Goal: Navigation & Orientation: Find specific page/section

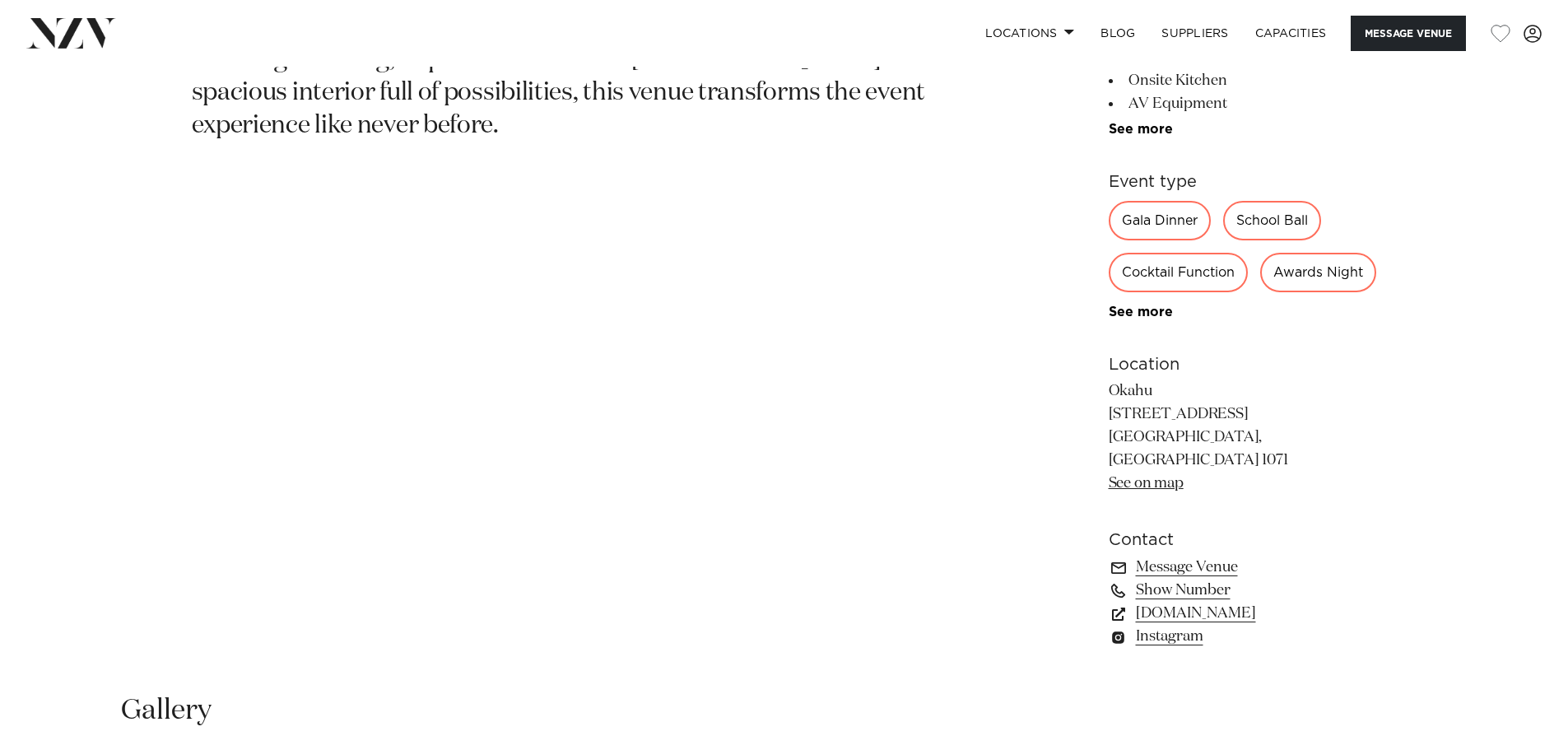
scroll to position [982, 0]
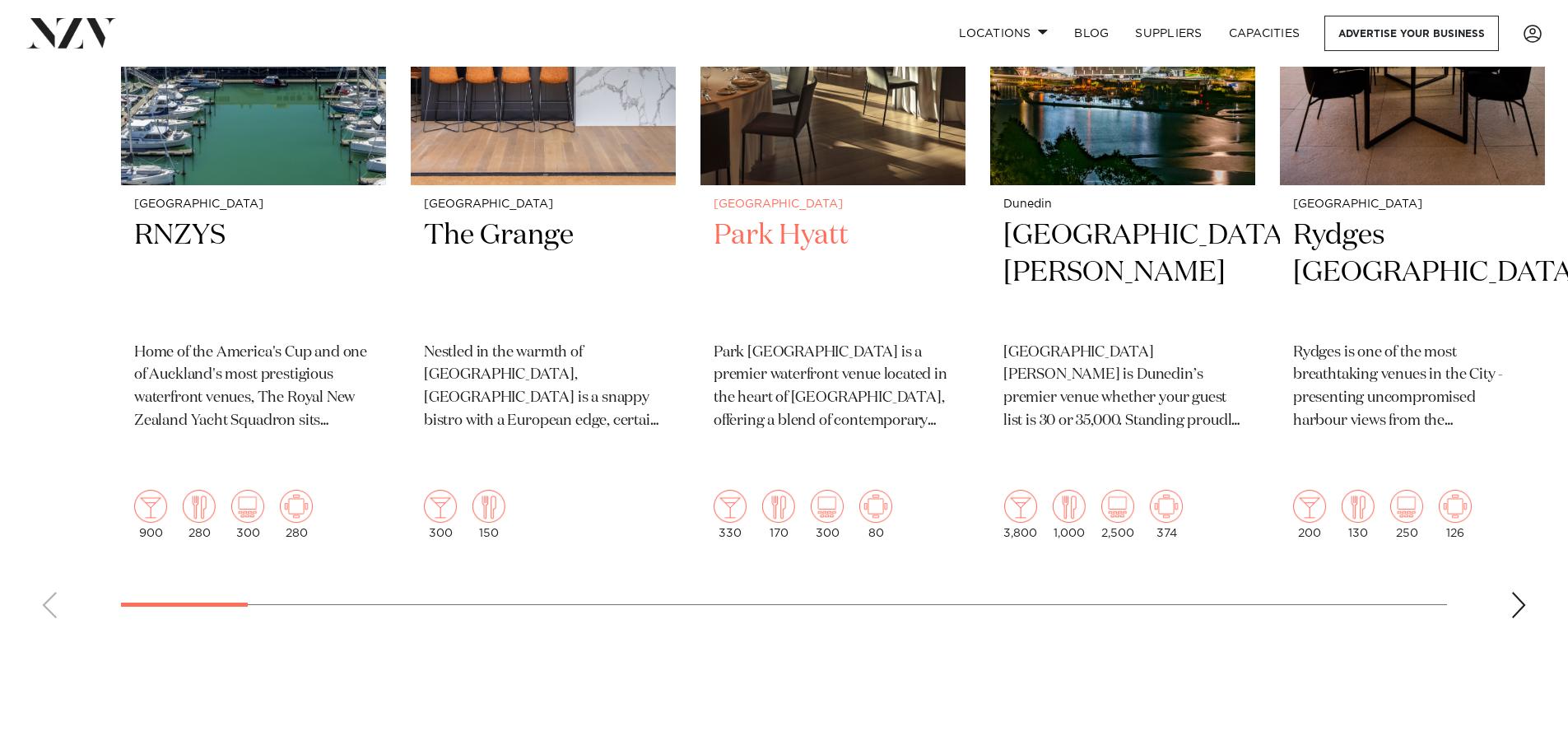
scroll to position [823, 0]
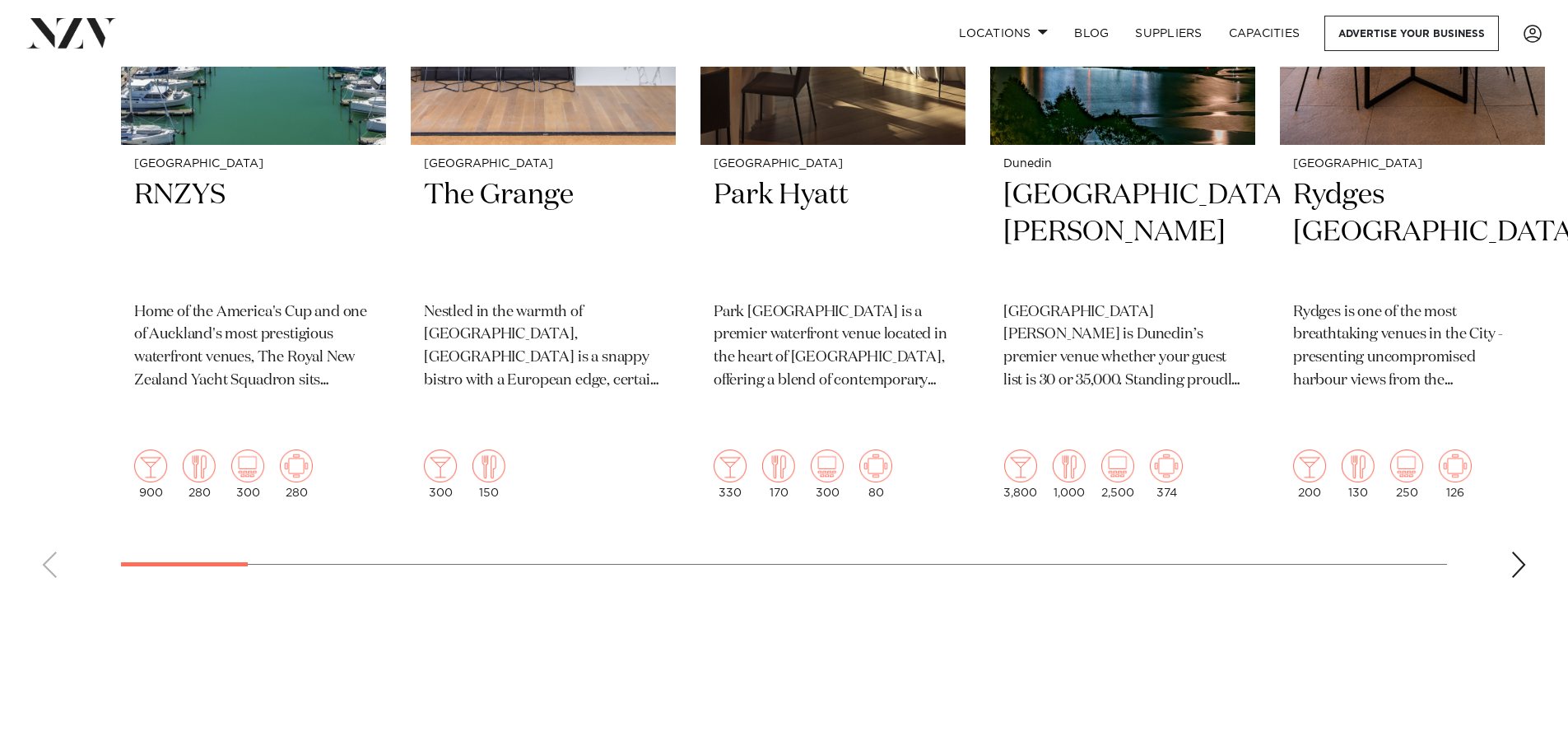
click at [1530, 524] on swiper-container "Auckland RNZYS Home of the America's Cup and one of [GEOGRAPHIC_DATA]'s most pr…" at bounding box center [784, 190] width 1568 height 801
click at [1508, 524] on swiper-container "Auckland RNZYS Home of the America's Cup and one of [GEOGRAPHIC_DATA]'s most pr…" at bounding box center [784, 190] width 1568 height 801
click at [1518, 552] on div "Next slide" at bounding box center [1518, 564] width 16 height 27
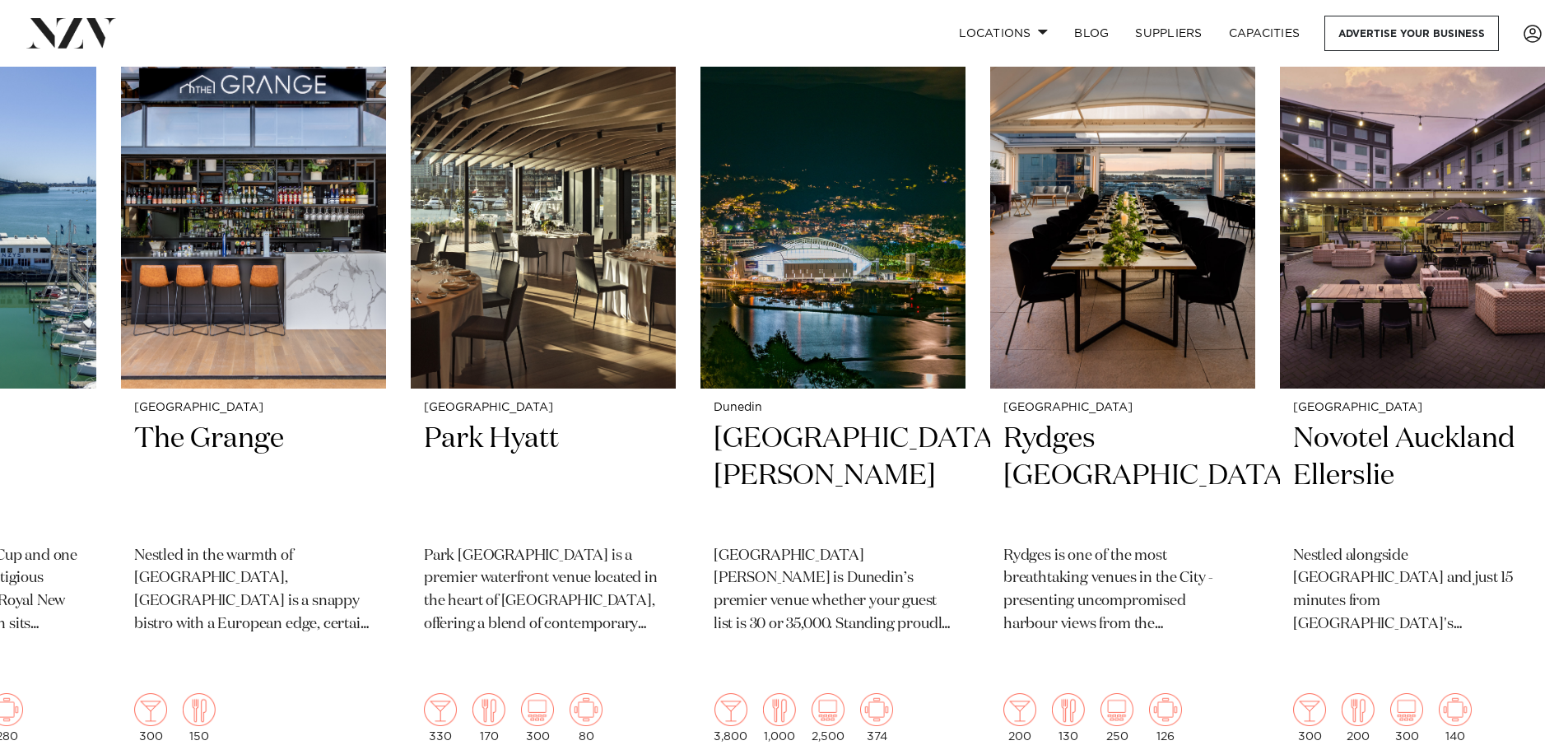
scroll to position [741, 0]
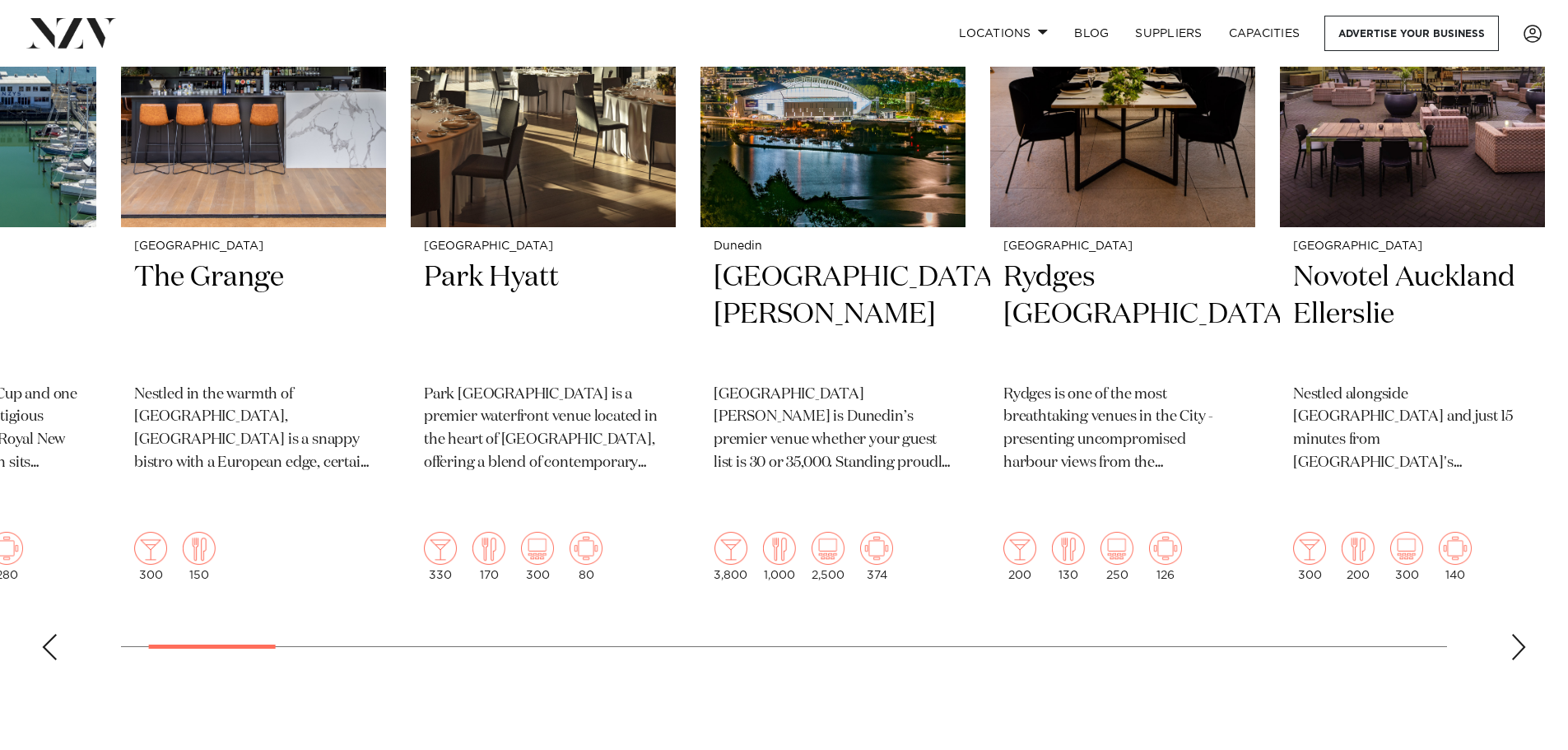
click at [1513, 589] on swiper-container "Auckland RNZYS Home of the America's Cup and one of [GEOGRAPHIC_DATA]'s most pr…" at bounding box center [784, 272] width 1568 height 801
click at [1523, 634] on div "Next slide" at bounding box center [1518, 647] width 16 height 27
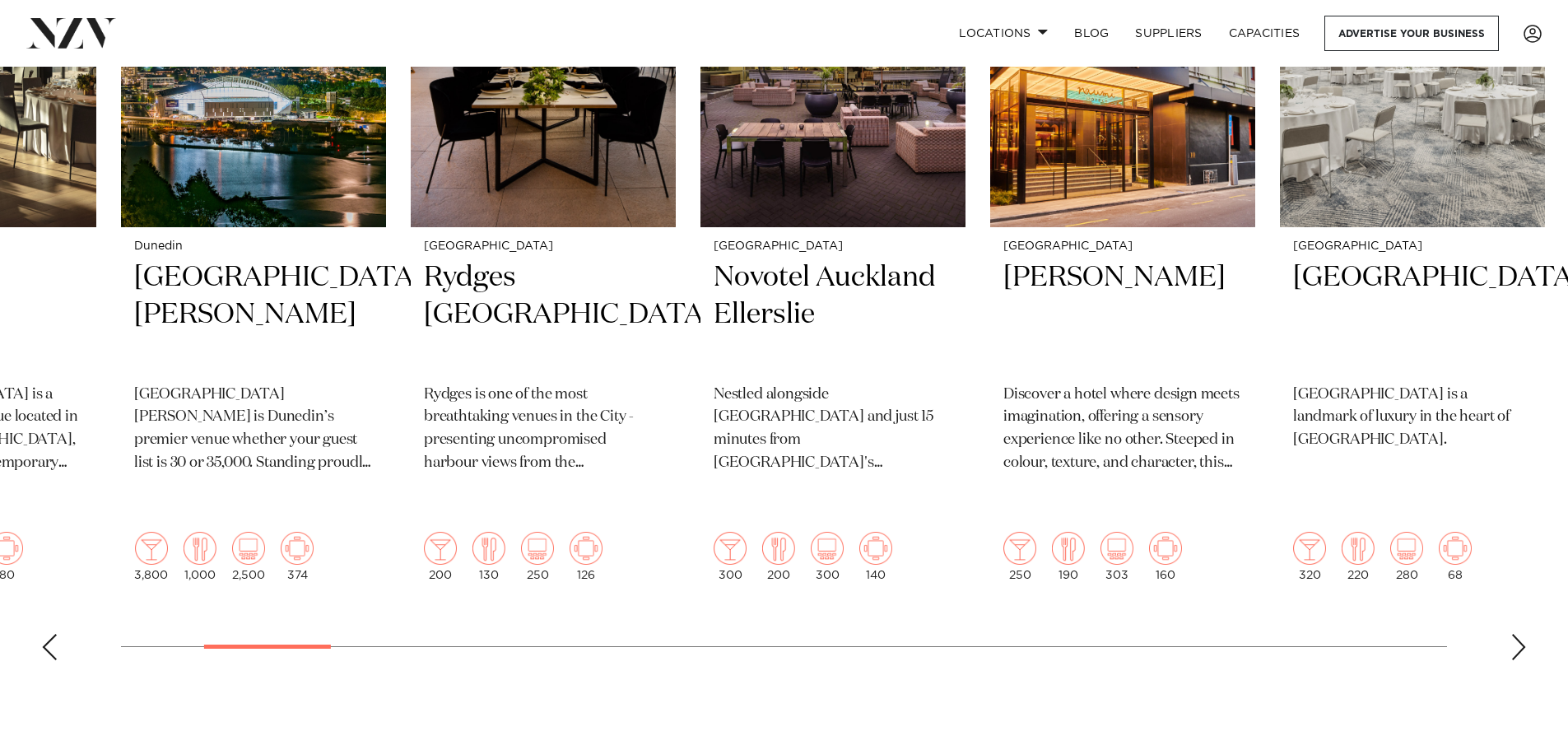
click at [1523, 634] on div "Next slide" at bounding box center [1518, 647] width 16 height 27
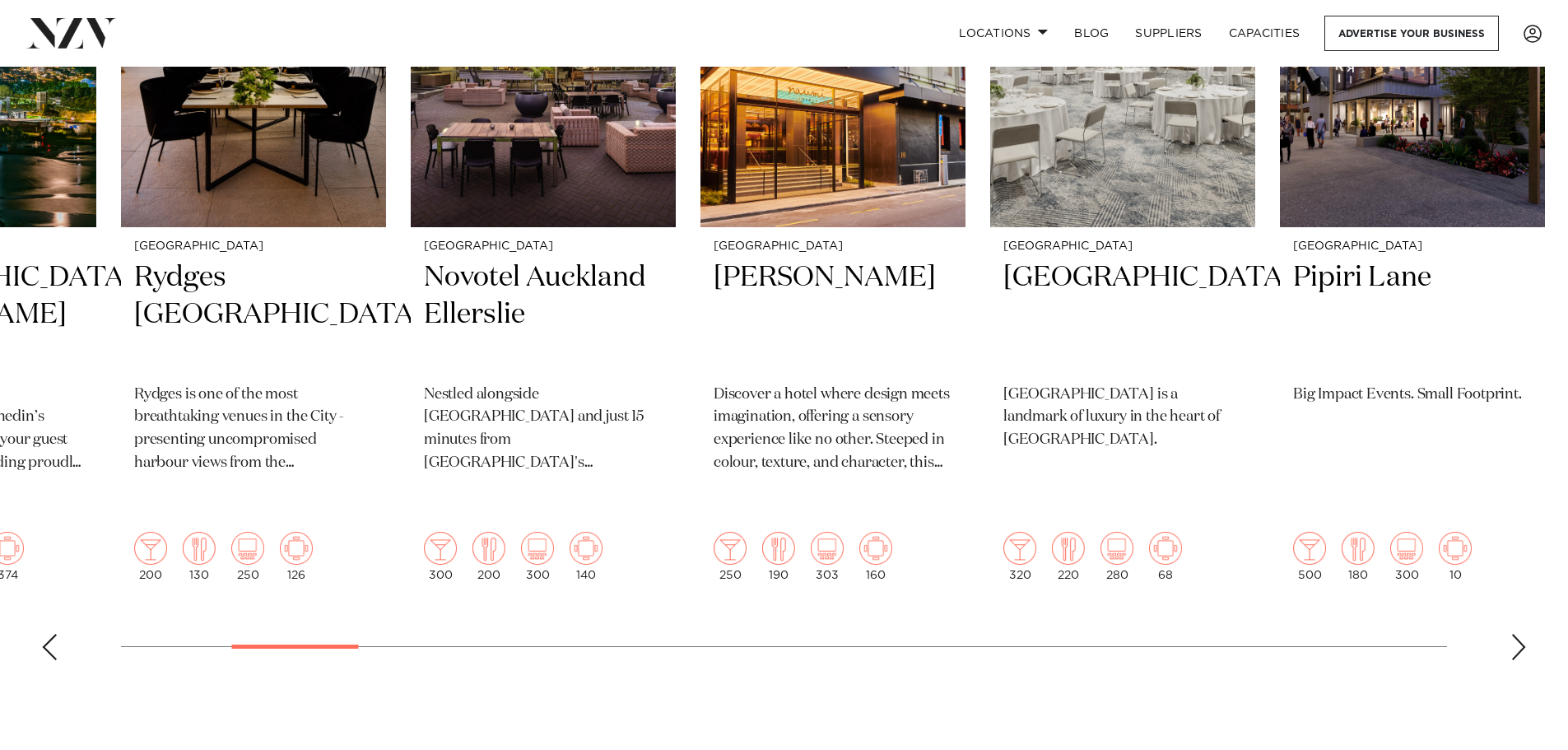
click at [1523, 634] on div "Next slide" at bounding box center [1518, 647] width 16 height 27
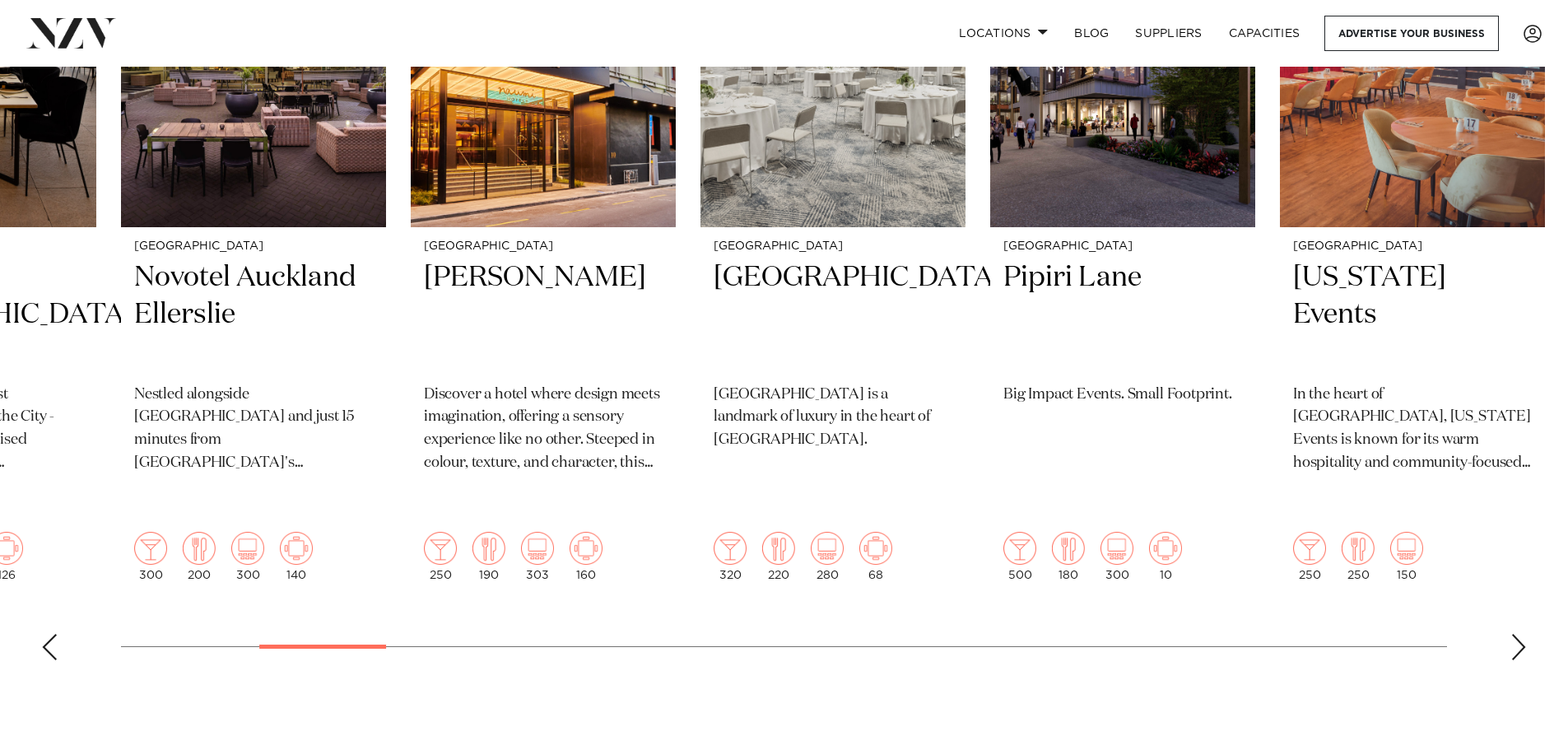
click at [1523, 634] on div "Next slide" at bounding box center [1518, 647] width 16 height 27
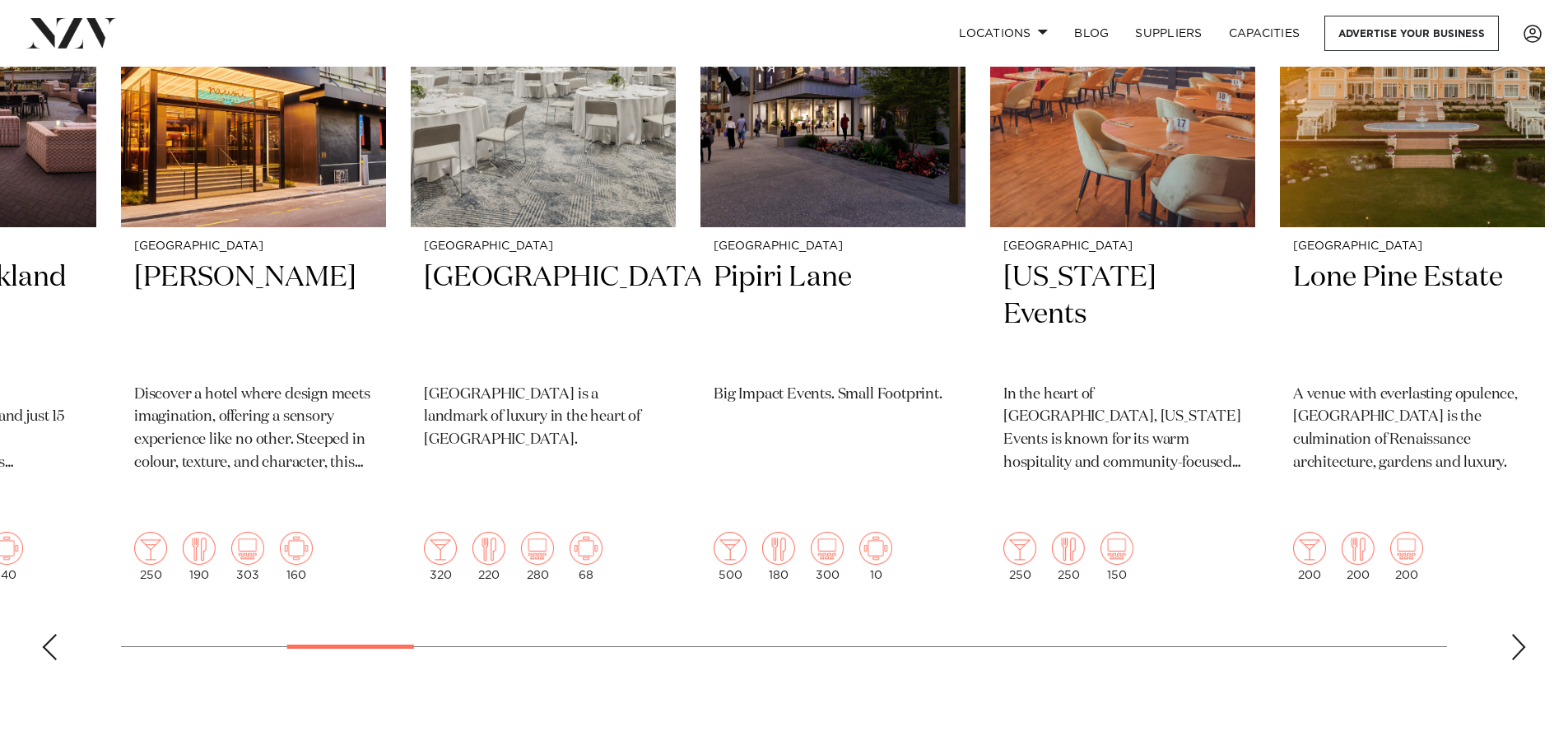
click at [1518, 599] on swiper-container "Auckland RNZYS Home of the America's Cup and one of [GEOGRAPHIC_DATA]'s most pr…" at bounding box center [784, 272] width 1568 height 801
click at [1519, 634] on div "Next slide" at bounding box center [1518, 647] width 16 height 27
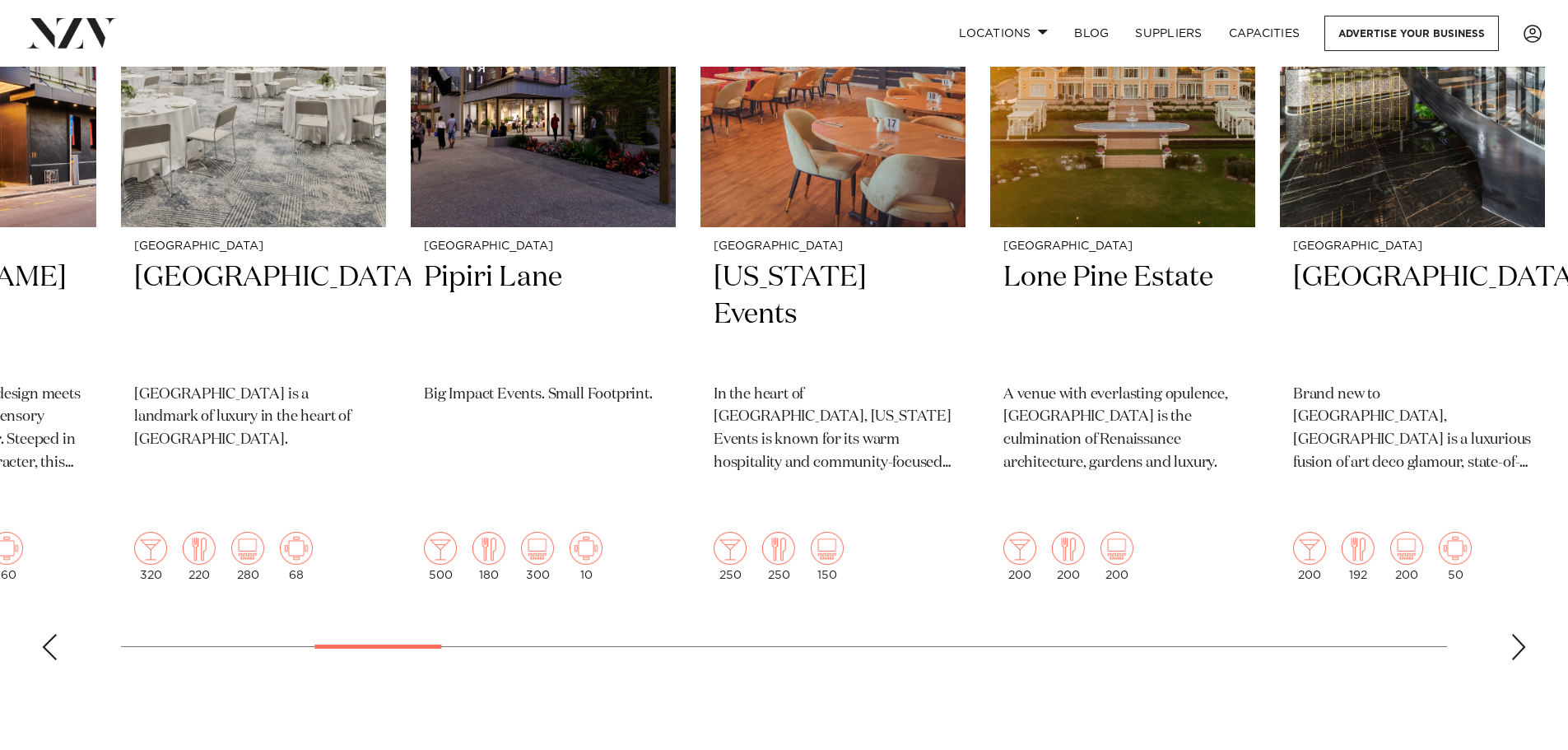
click at [1519, 634] on div "Next slide" at bounding box center [1518, 647] width 16 height 27
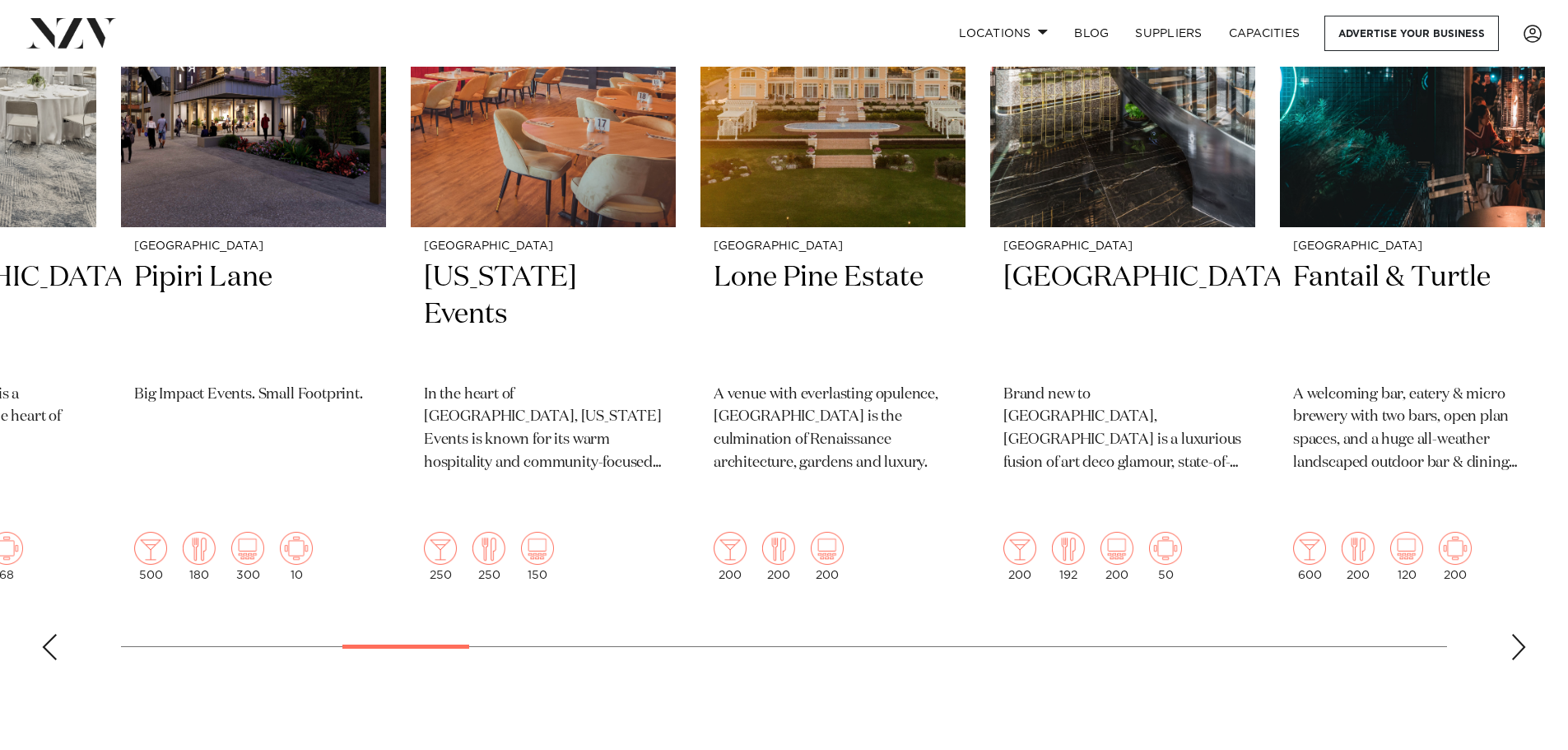
click at [1519, 634] on div "Next slide" at bounding box center [1518, 647] width 16 height 27
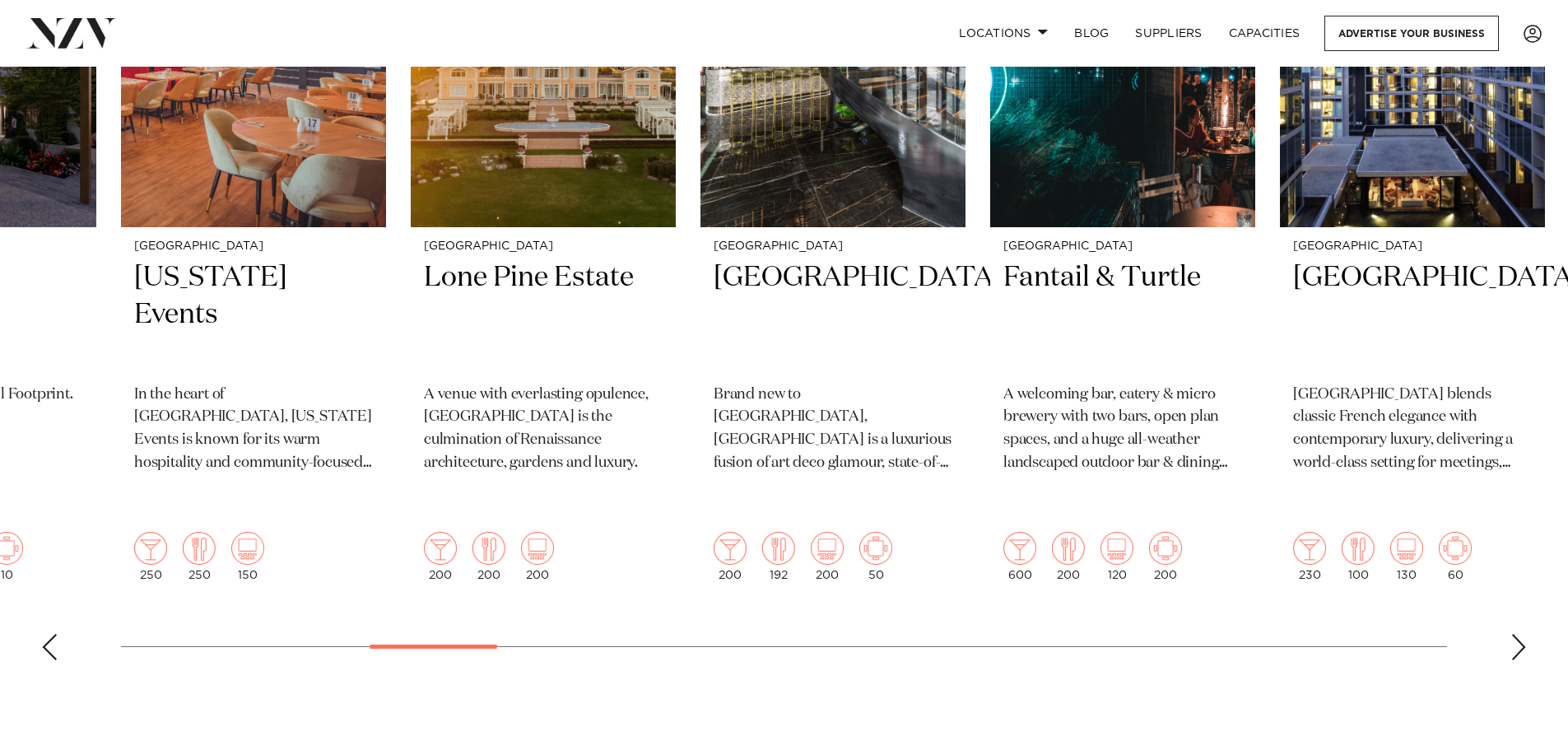
click at [1524, 634] on div "Next slide" at bounding box center [1518, 647] width 16 height 27
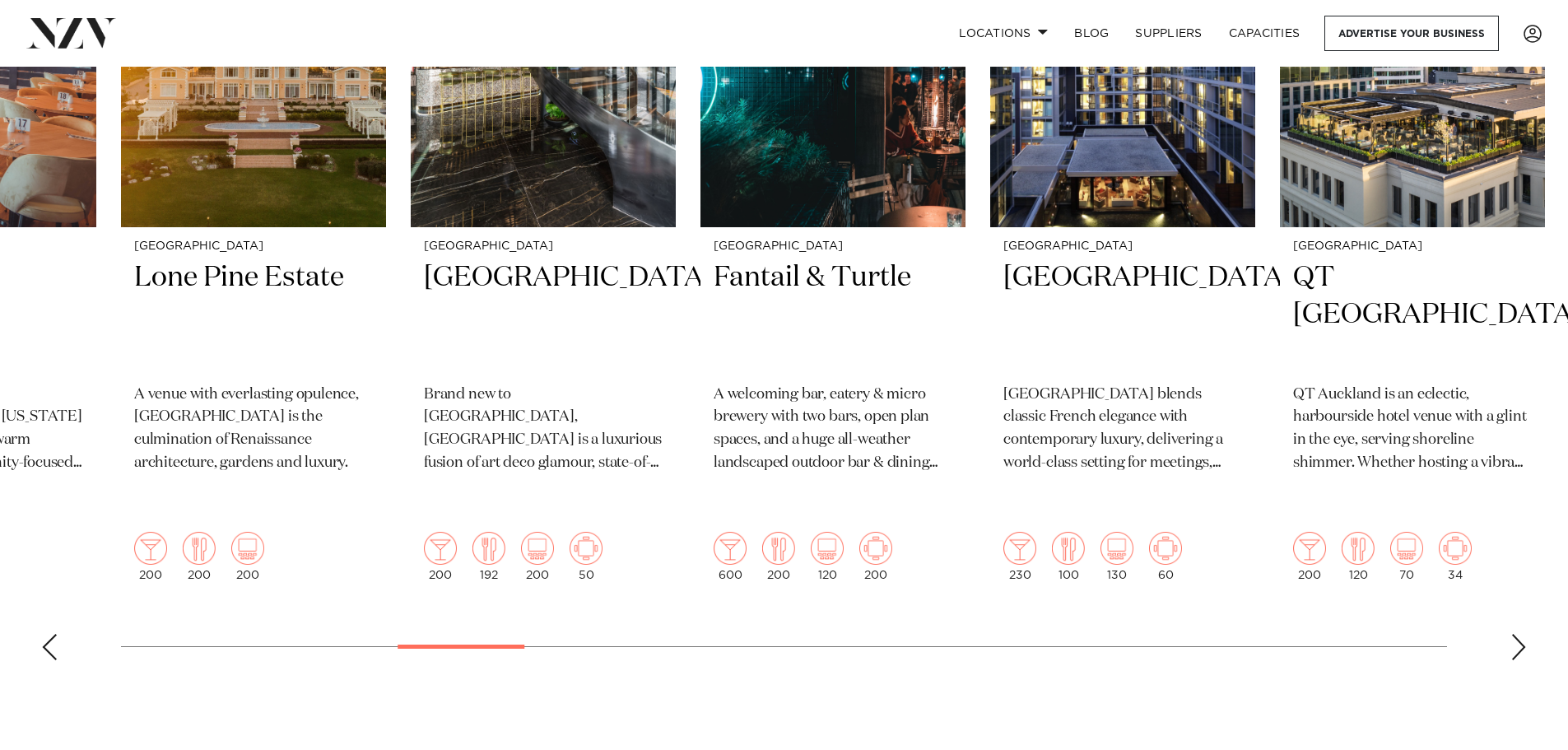
click at [1535, 613] on swiper-container "Auckland RNZYS Home of the America's Cup and one of [GEOGRAPHIC_DATA]'s most pr…" at bounding box center [784, 272] width 1568 height 801
click at [1520, 634] on div "Next slide" at bounding box center [1518, 647] width 16 height 27
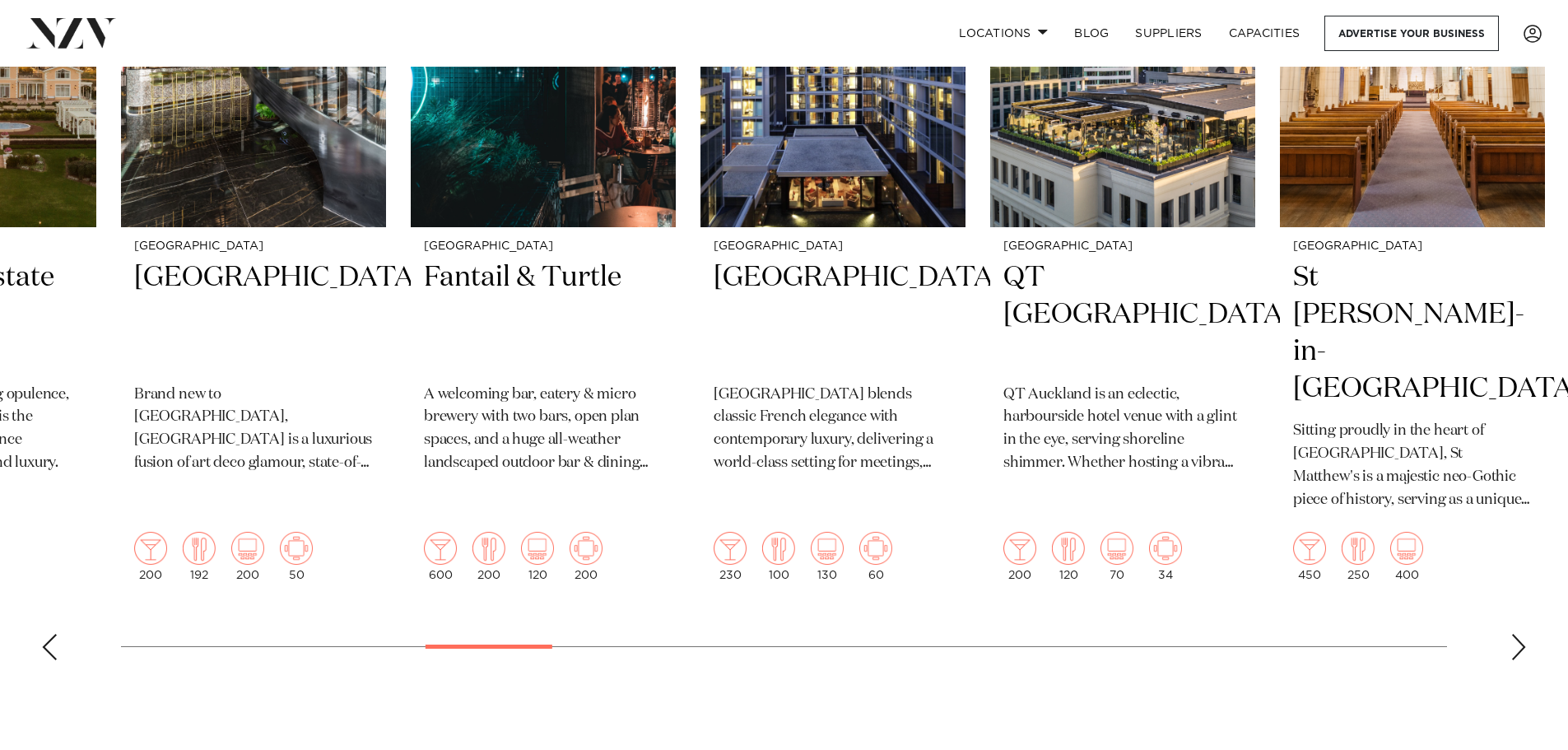
click at [1520, 634] on div "Next slide" at bounding box center [1518, 647] width 16 height 27
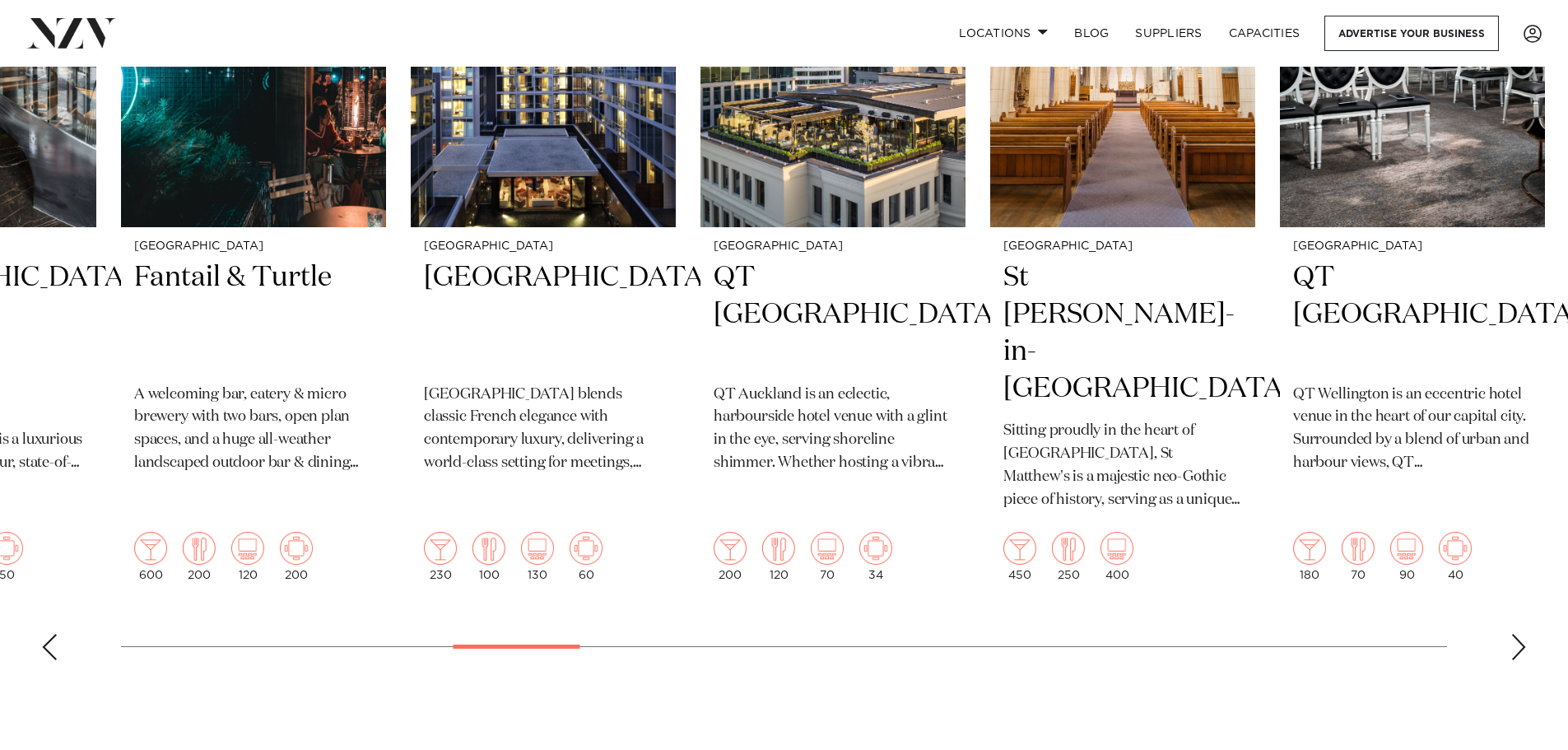
click at [1518, 634] on div "Next slide" at bounding box center [1518, 647] width 16 height 27
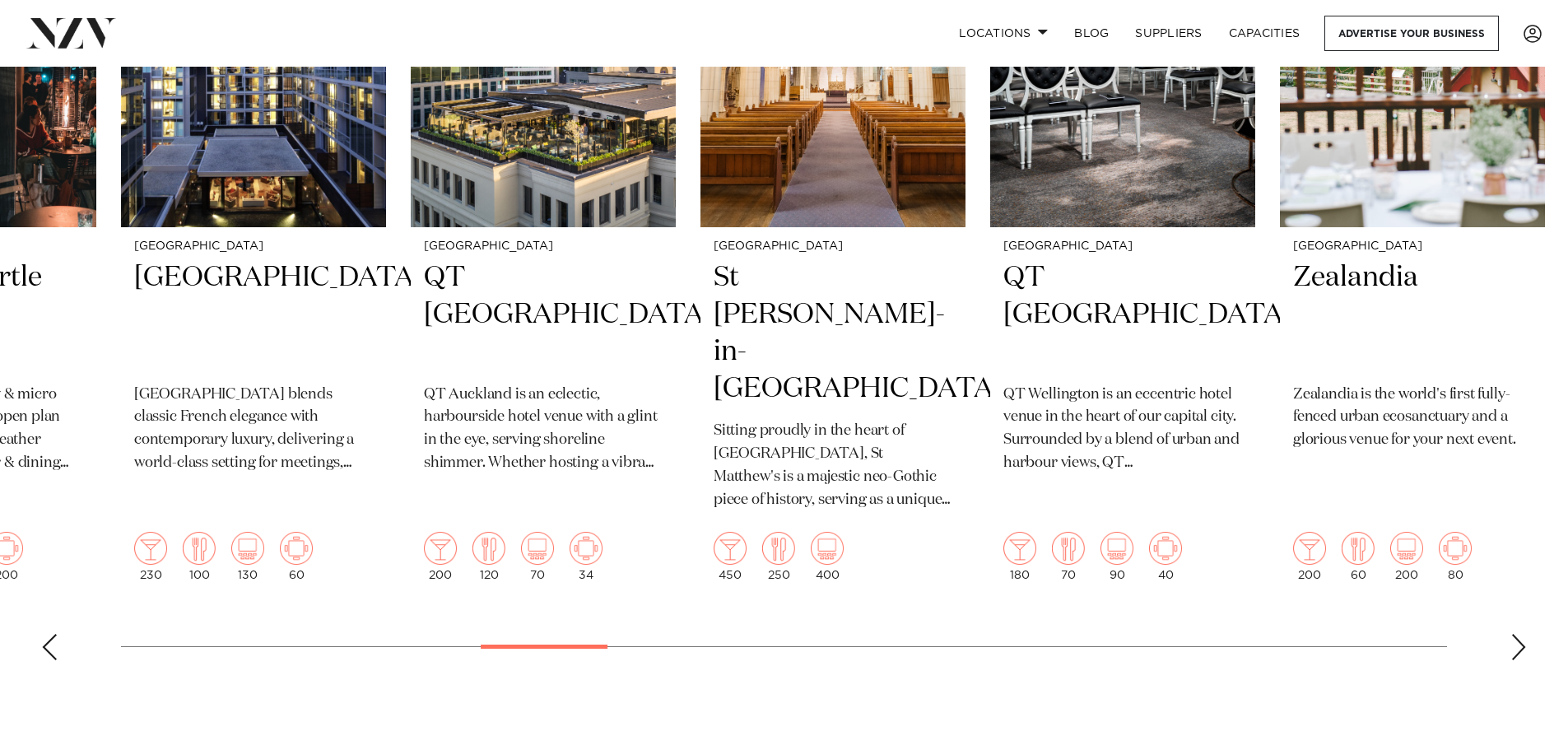
click at [1518, 634] on div "Next slide" at bounding box center [1518, 647] width 16 height 27
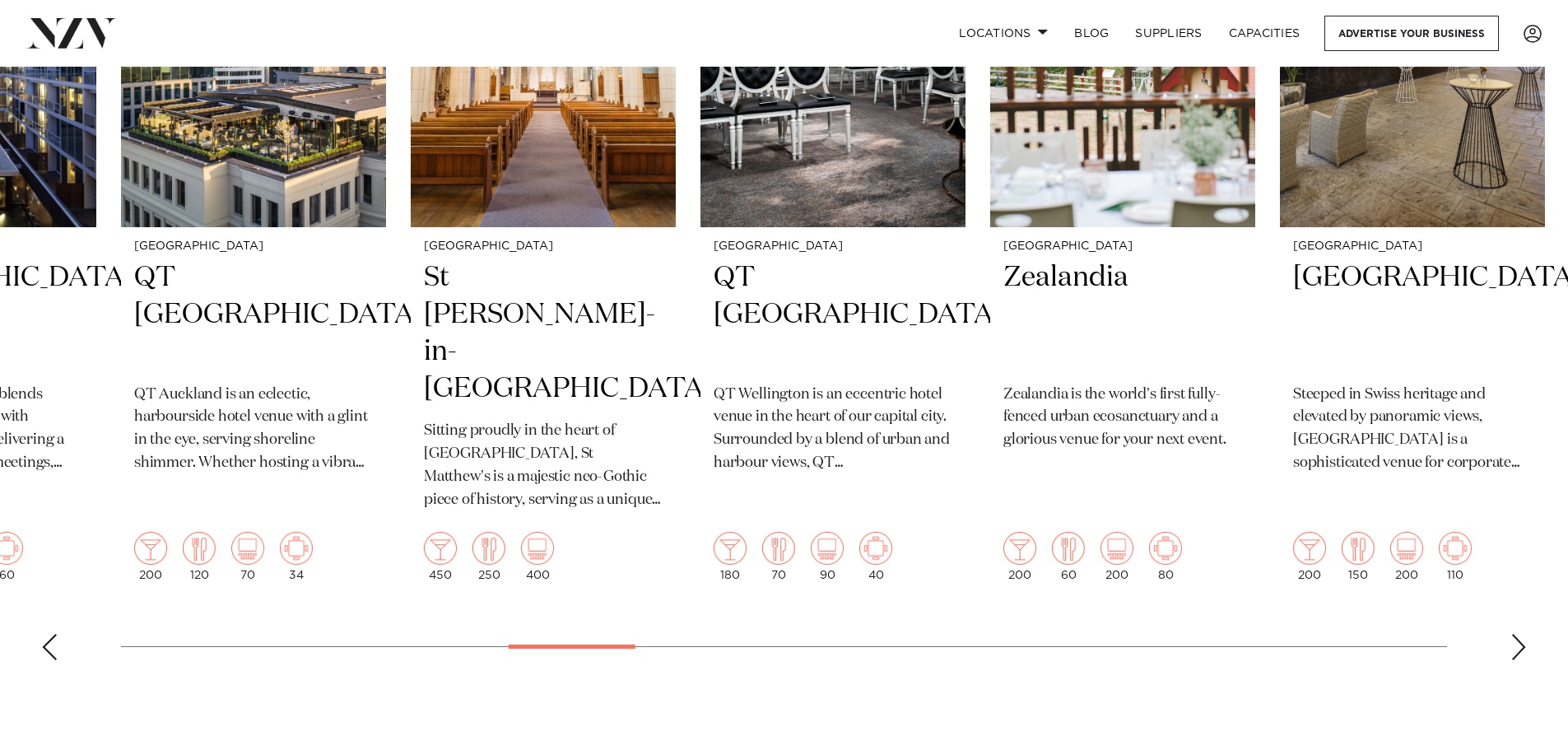
click at [1518, 634] on div "Next slide" at bounding box center [1518, 647] width 16 height 27
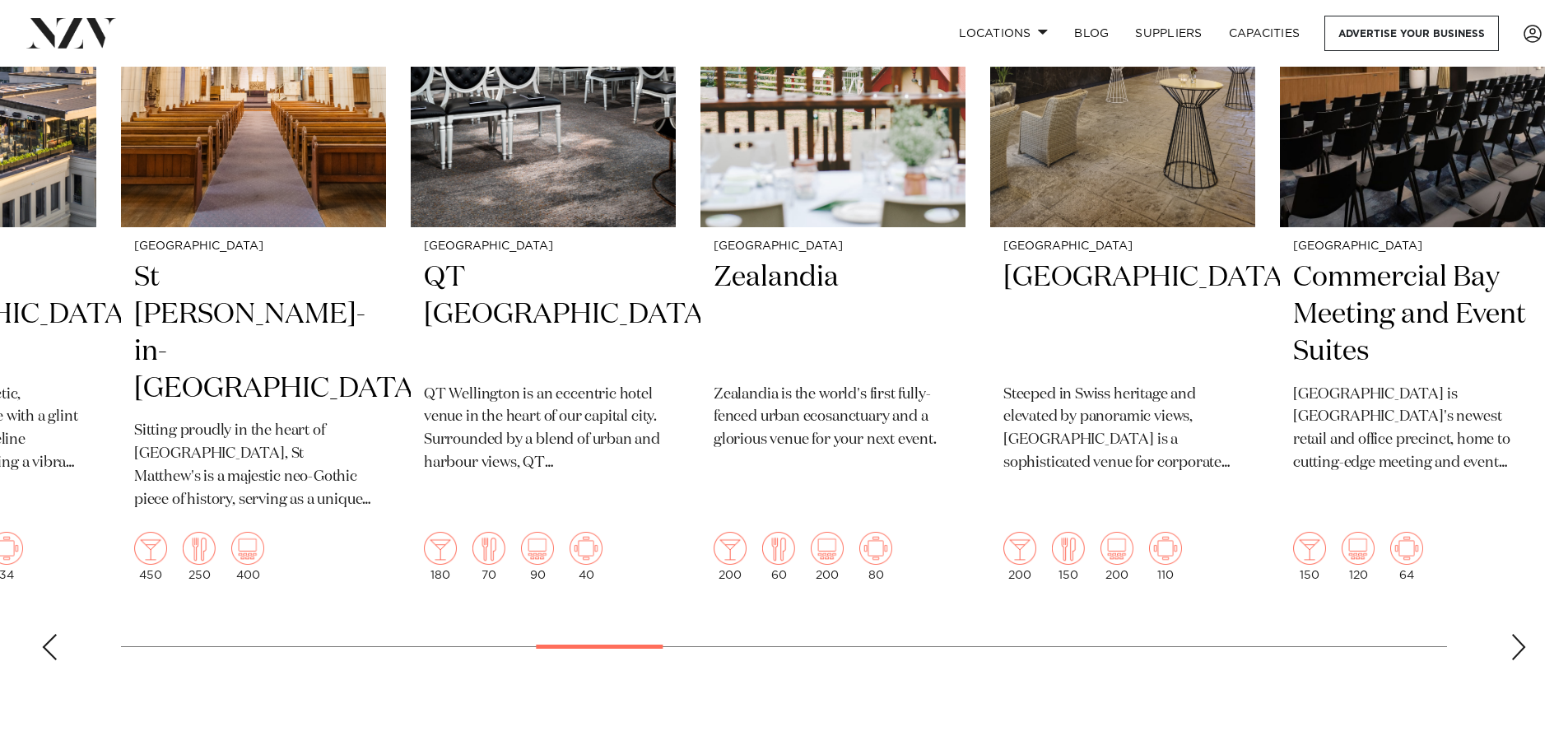
click at [1514, 634] on div "Next slide" at bounding box center [1518, 647] width 16 height 27
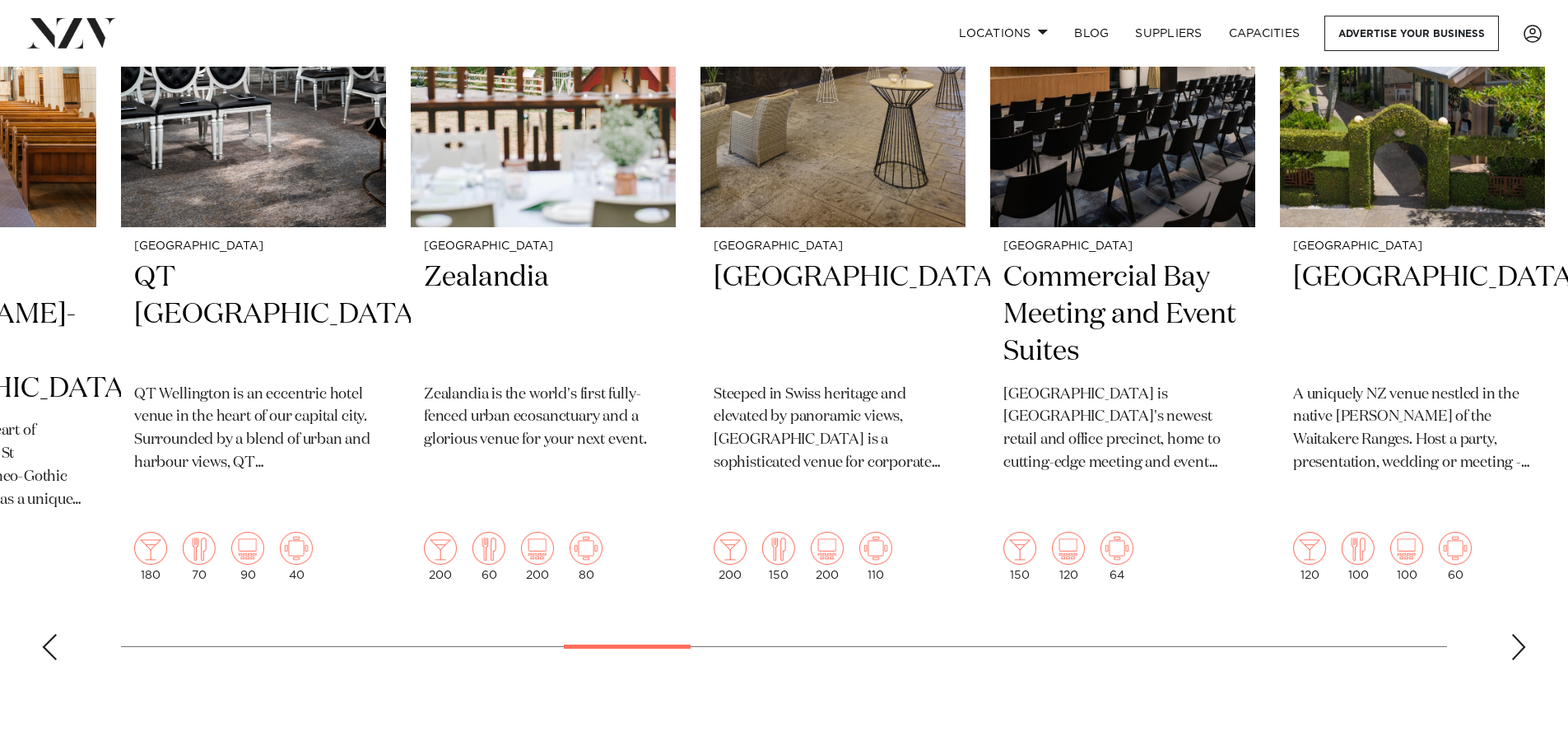
click at [1512, 634] on div "Next slide" at bounding box center [1518, 647] width 16 height 27
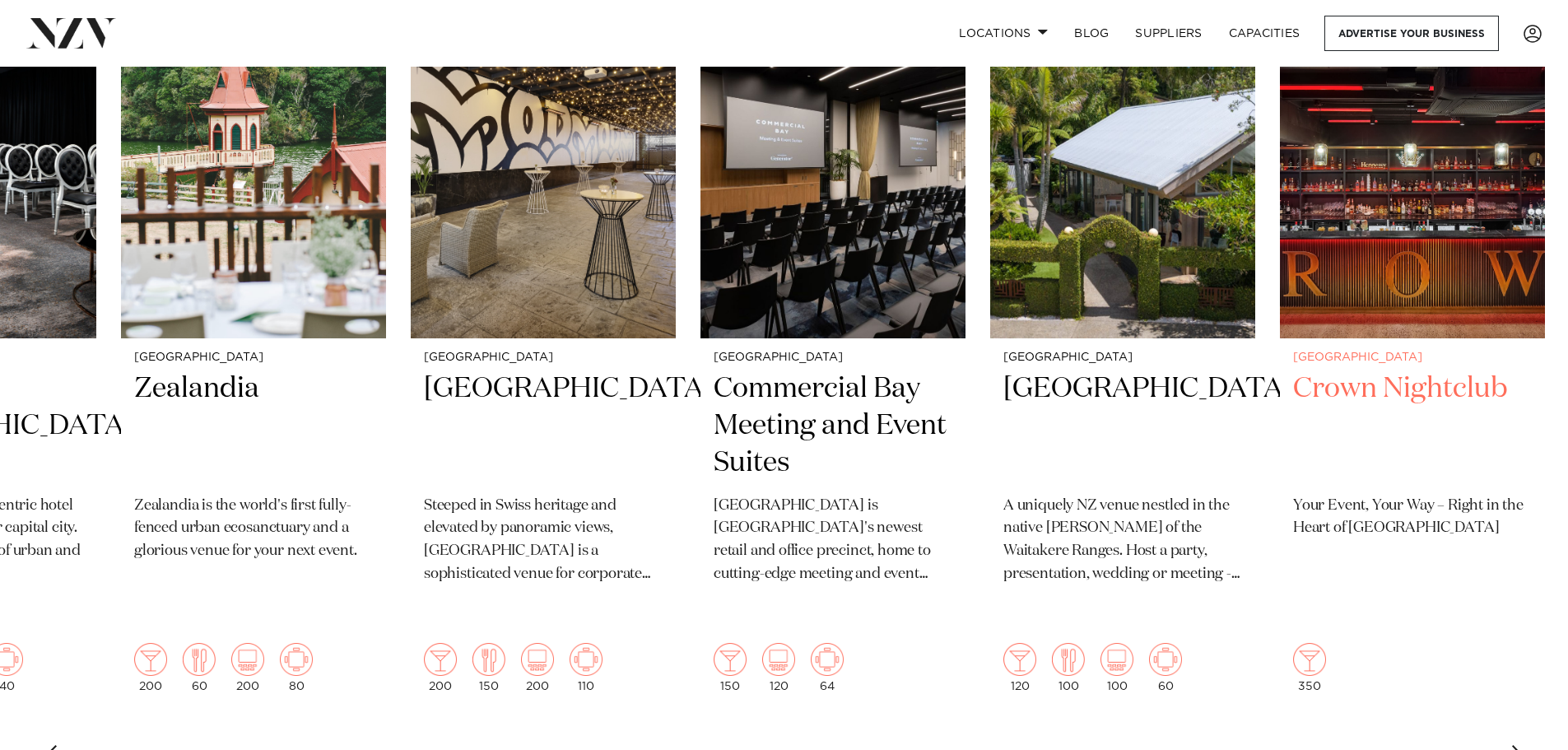
scroll to position [658, 0]
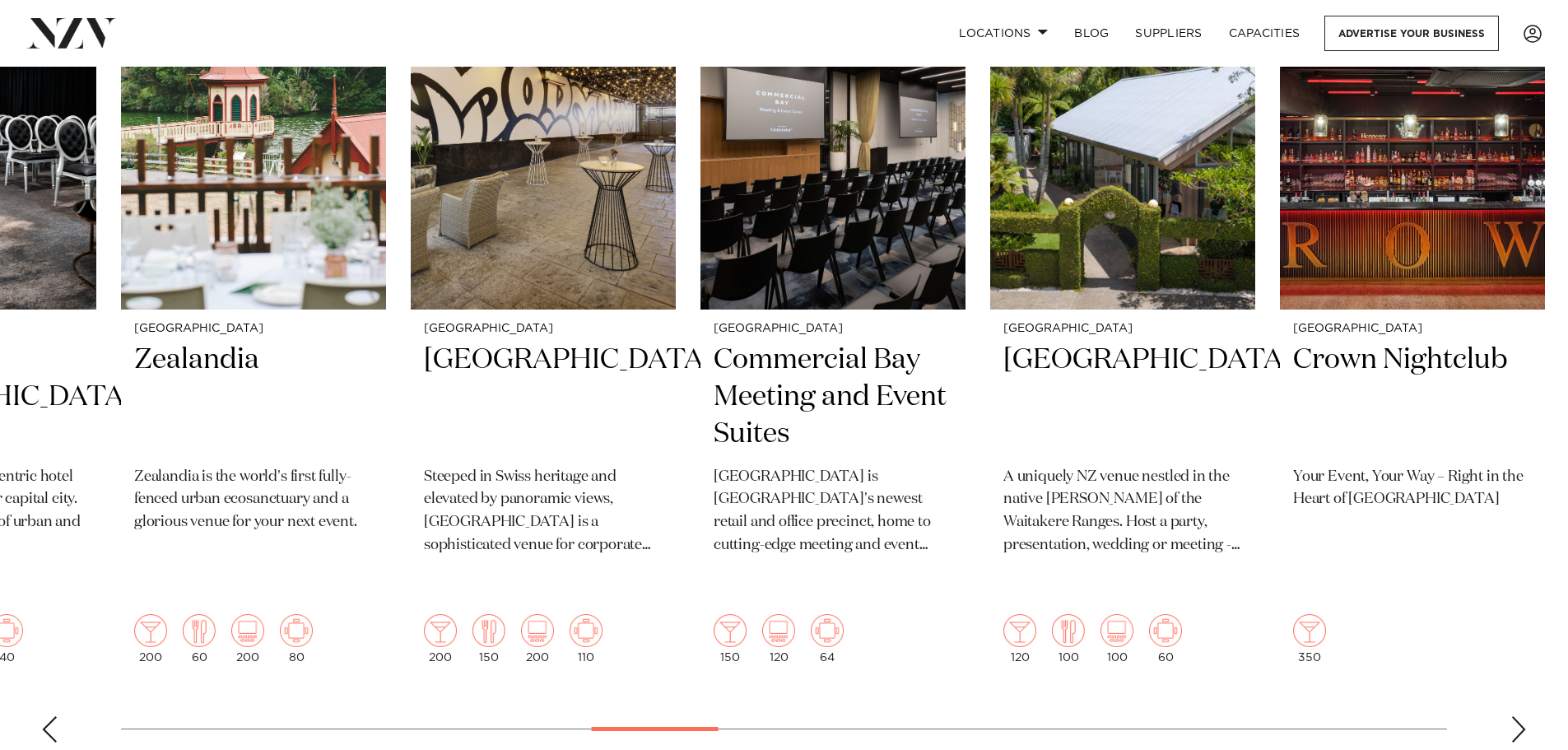
click at [1509, 675] on swiper-container "Auckland RNZYS Home of the America's Cup and one of [GEOGRAPHIC_DATA]'s most pr…" at bounding box center [784, 354] width 1568 height 801
click at [1515, 679] on swiper-container "Auckland RNZYS Home of the America's Cup and one of [GEOGRAPHIC_DATA]'s most pr…" at bounding box center [784, 354] width 1568 height 801
click at [1518, 716] on div "Next slide" at bounding box center [1518, 729] width 16 height 27
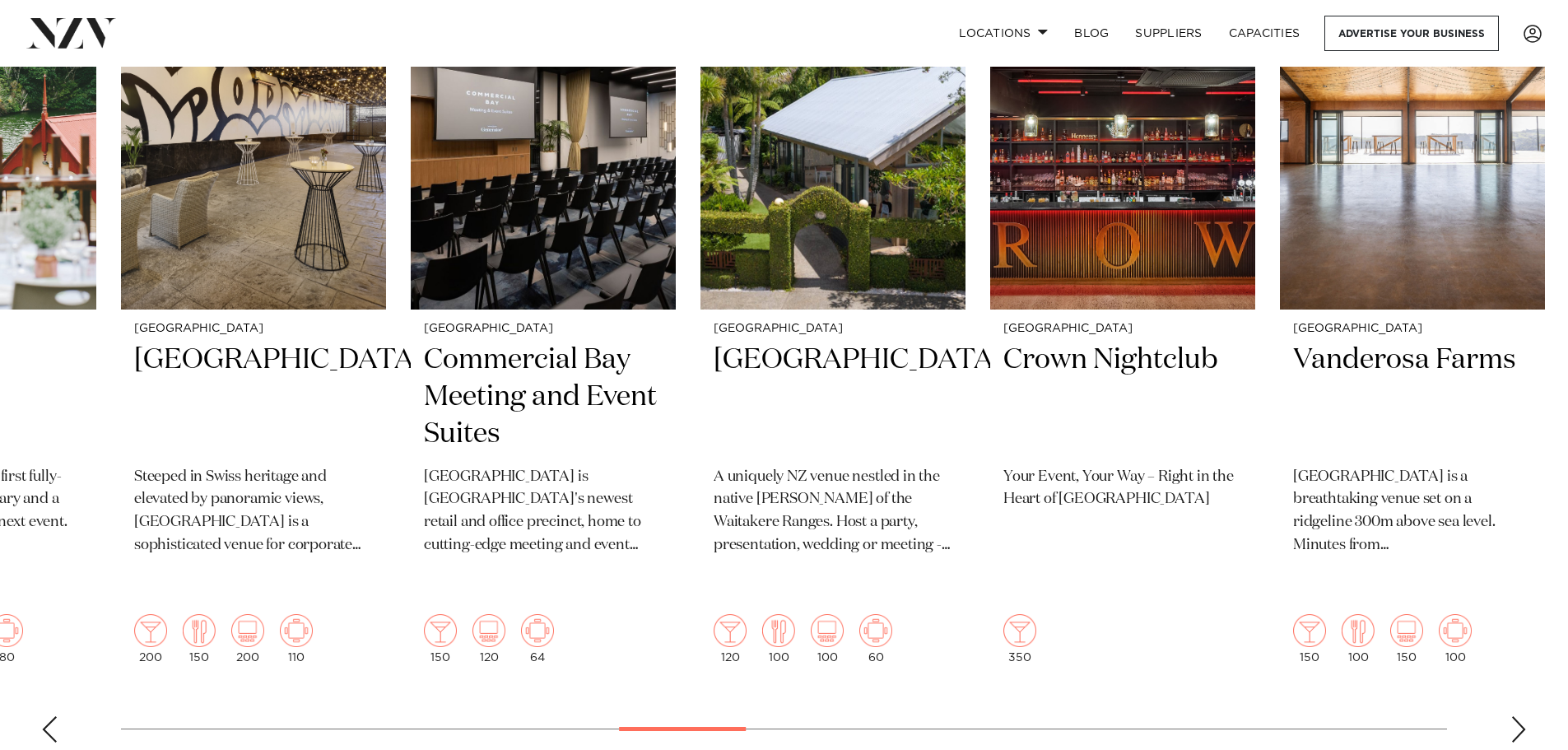
click at [1518, 716] on div "Next slide" at bounding box center [1518, 729] width 16 height 27
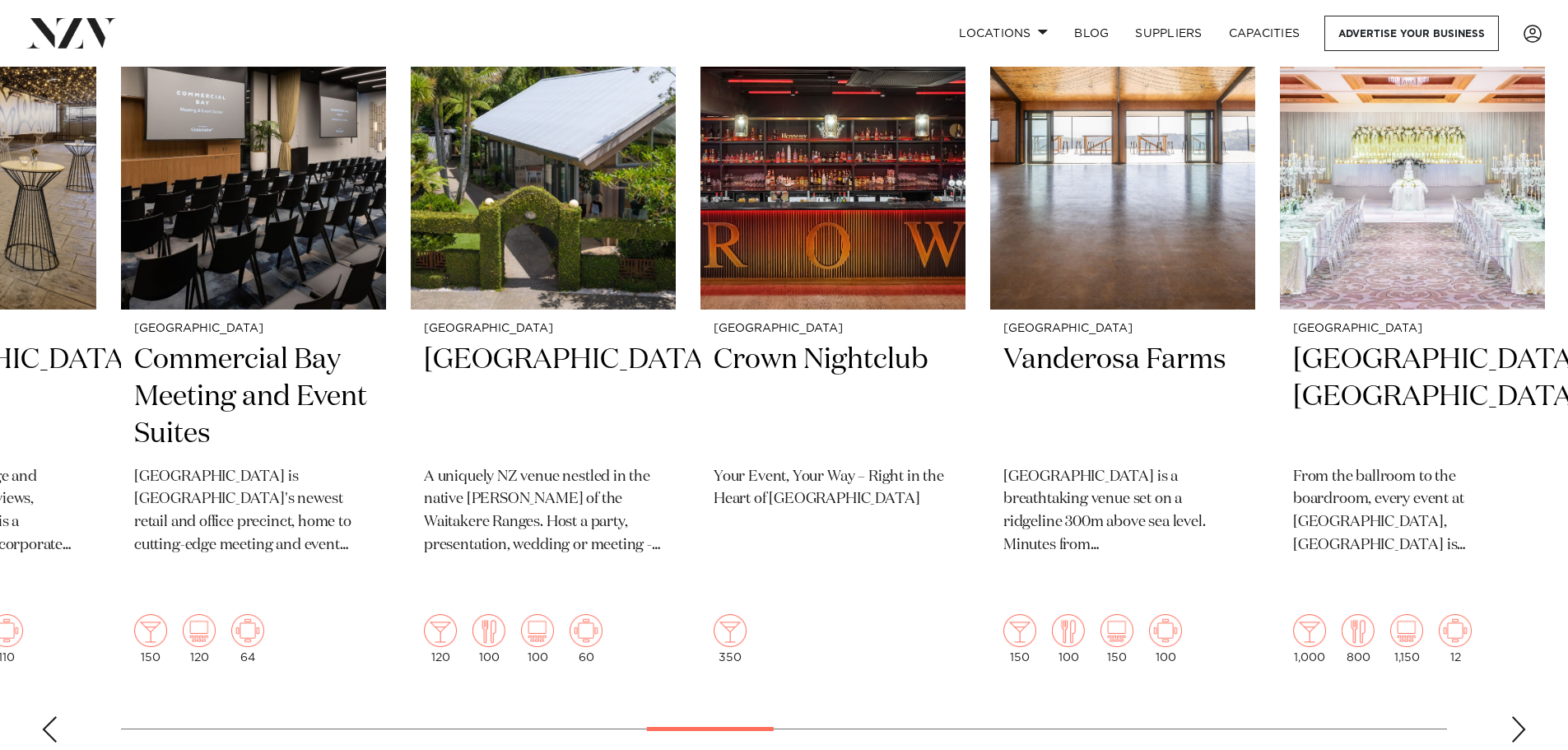
click at [1518, 716] on div "Next slide" at bounding box center [1518, 729] width 16 height 27
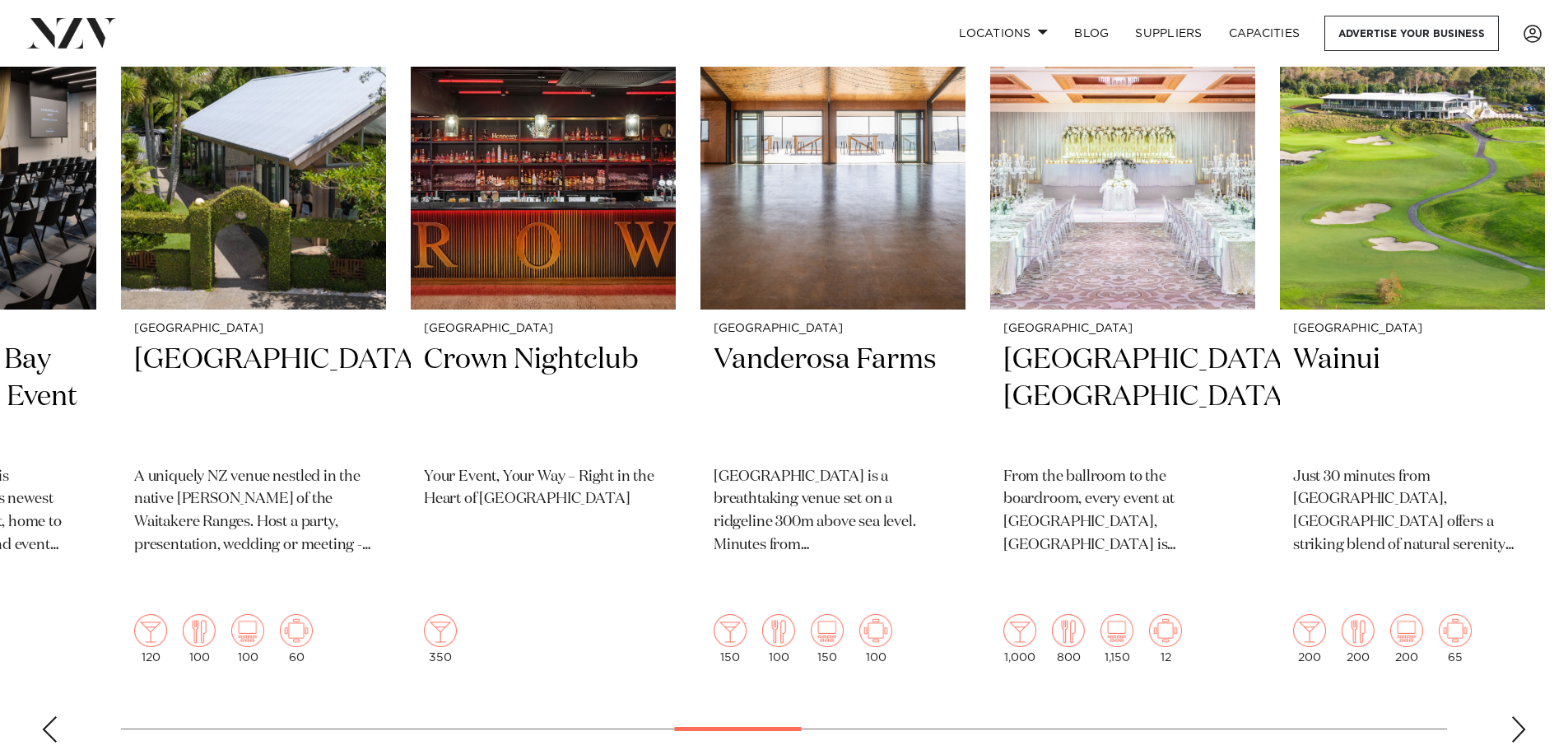
click at [1518, 716] on div "Next slide" at bounding box center [1518, 729] width 16 height 27
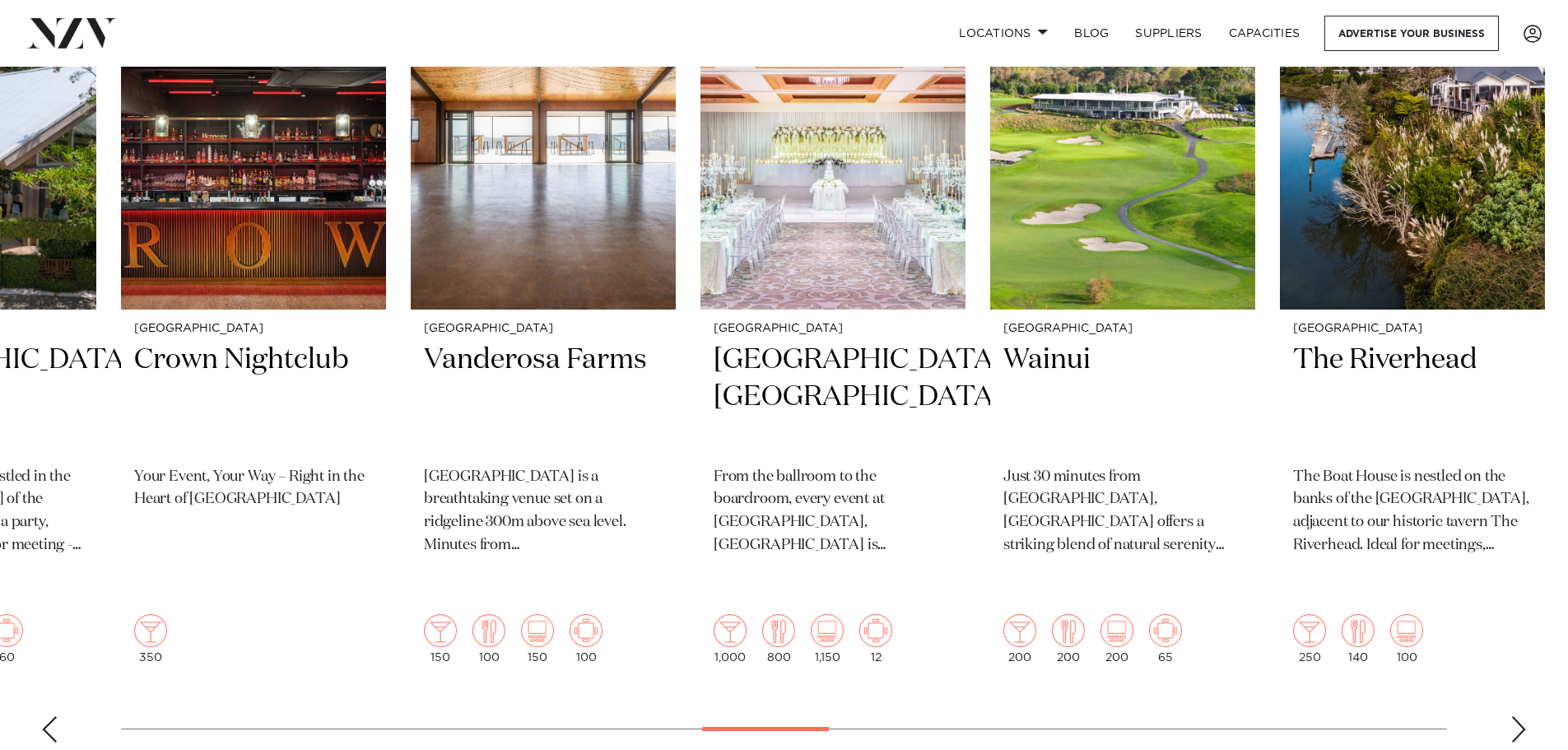
click at [1514, 716] on div "Next slide" at bounding box center [1518, 729] width 16 height 27
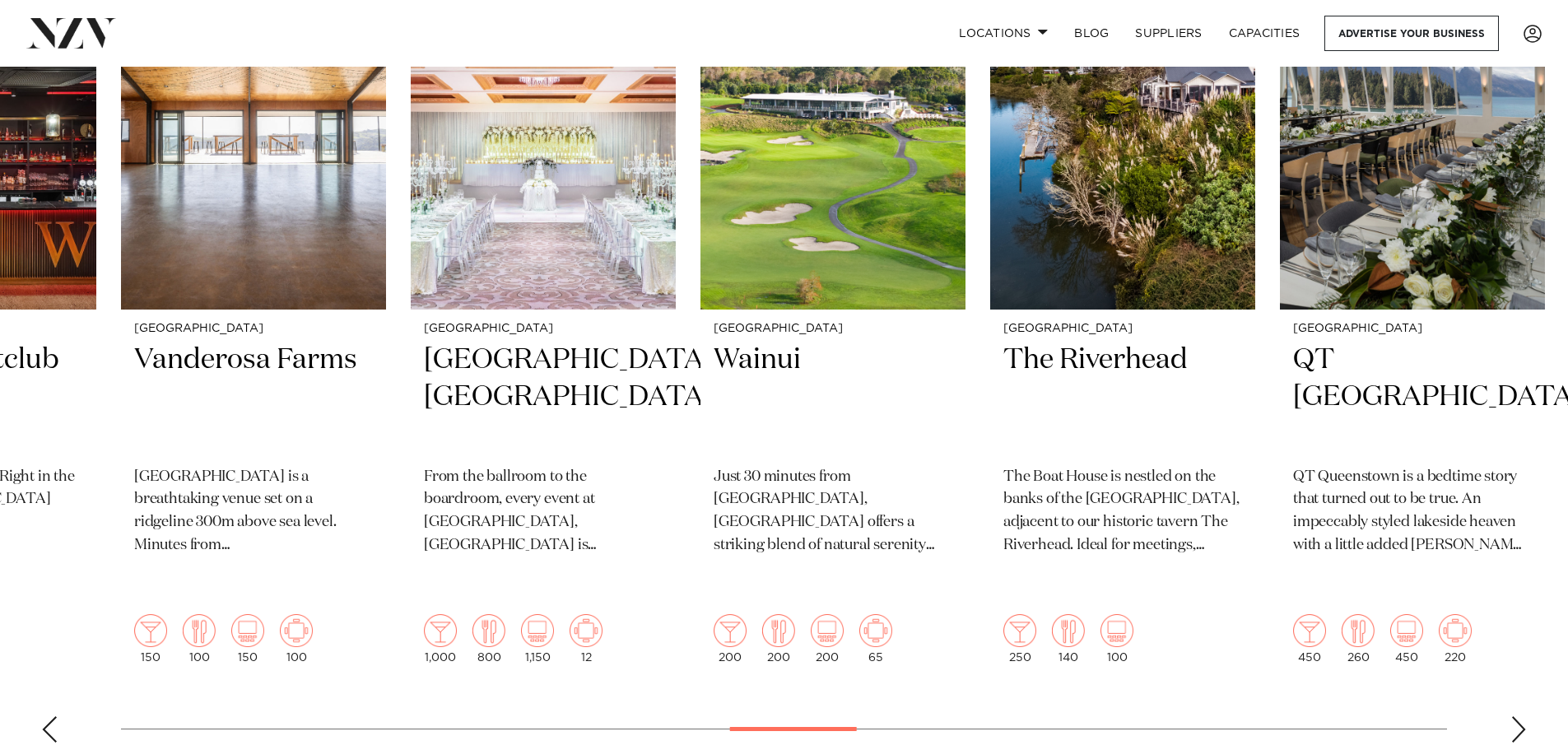
click at [1528, 685] on swiper-container "Auckland RNZYS Home of the America's Cup and one of [GEOGRAPHIC_DATA]'s most pr…" at bounding box center [784, 354] width 1568 height 801
click at [1528, 691] on swiper-container "Auckland RNZYS Home of the America's Cup and one of [GEOGRAPHIC_DATA]'s most pr…" at bounding box center [784, 354] width 1568 height 801
click at [1528, 694] on swiper-container "Auckland RNZYS Home of the America's Cup and one of [GEOGRAPHIC_DATA]'s most pr…" at bounding box center [784, 354] width 1568 height 801
click at [1516, 716] on div "Next slide" at bounding box center [1518, 729] width 16 height 27
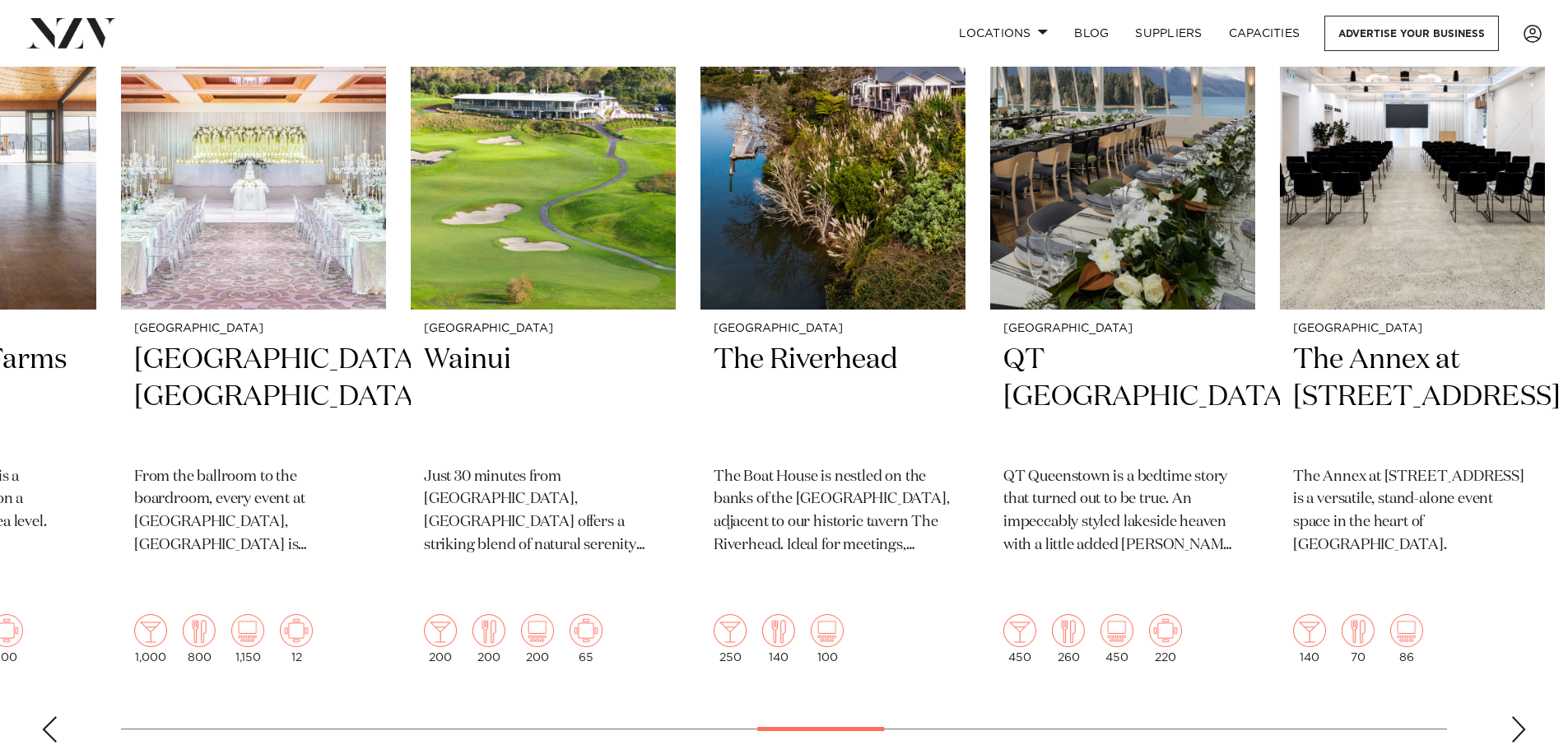
click at [1516, 716] on div "Next slide" at bounding box center [1518, 729] width 16 height 27
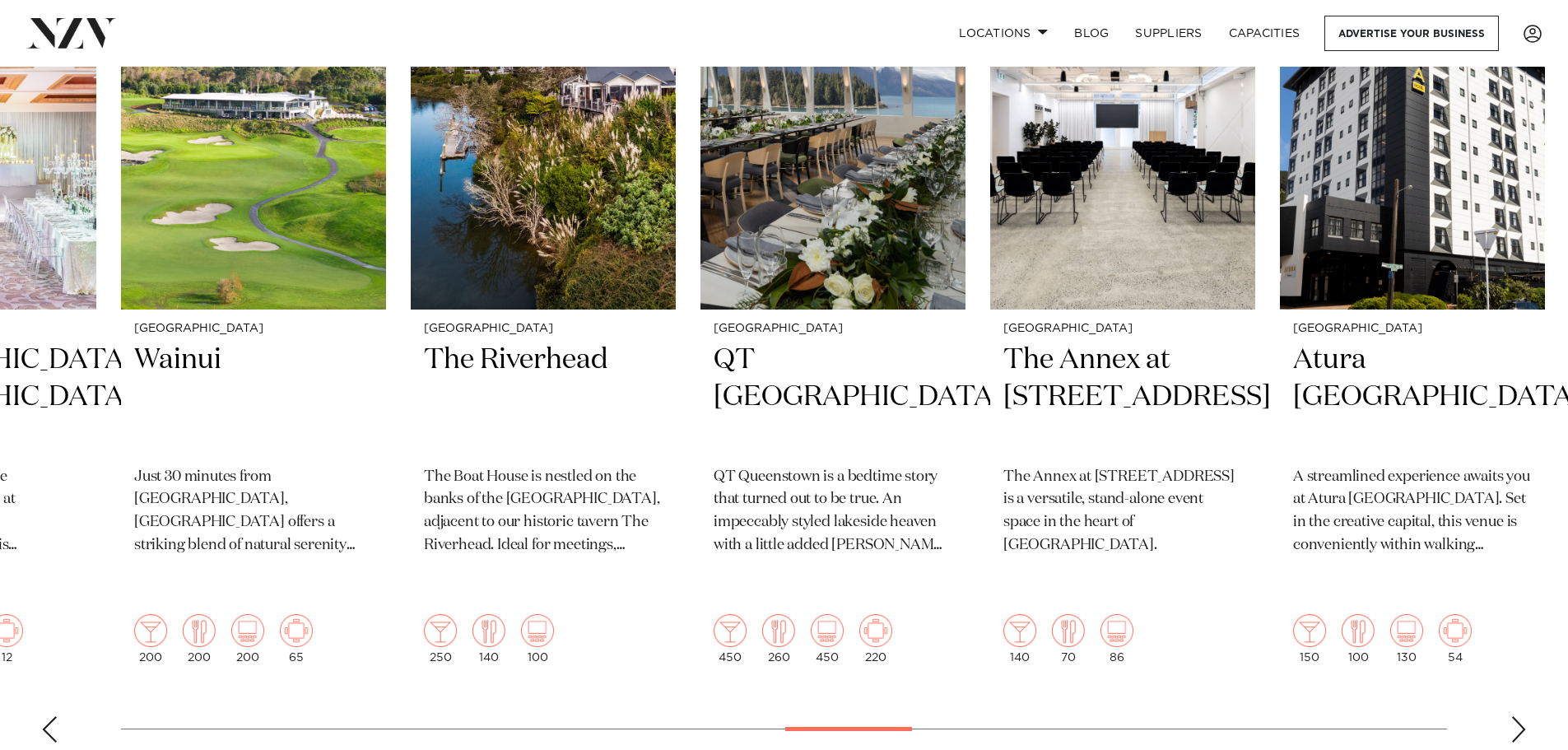
click at [1515, 716] on div "Next slide" at bounding box center [1518, 729] width 16 height 27
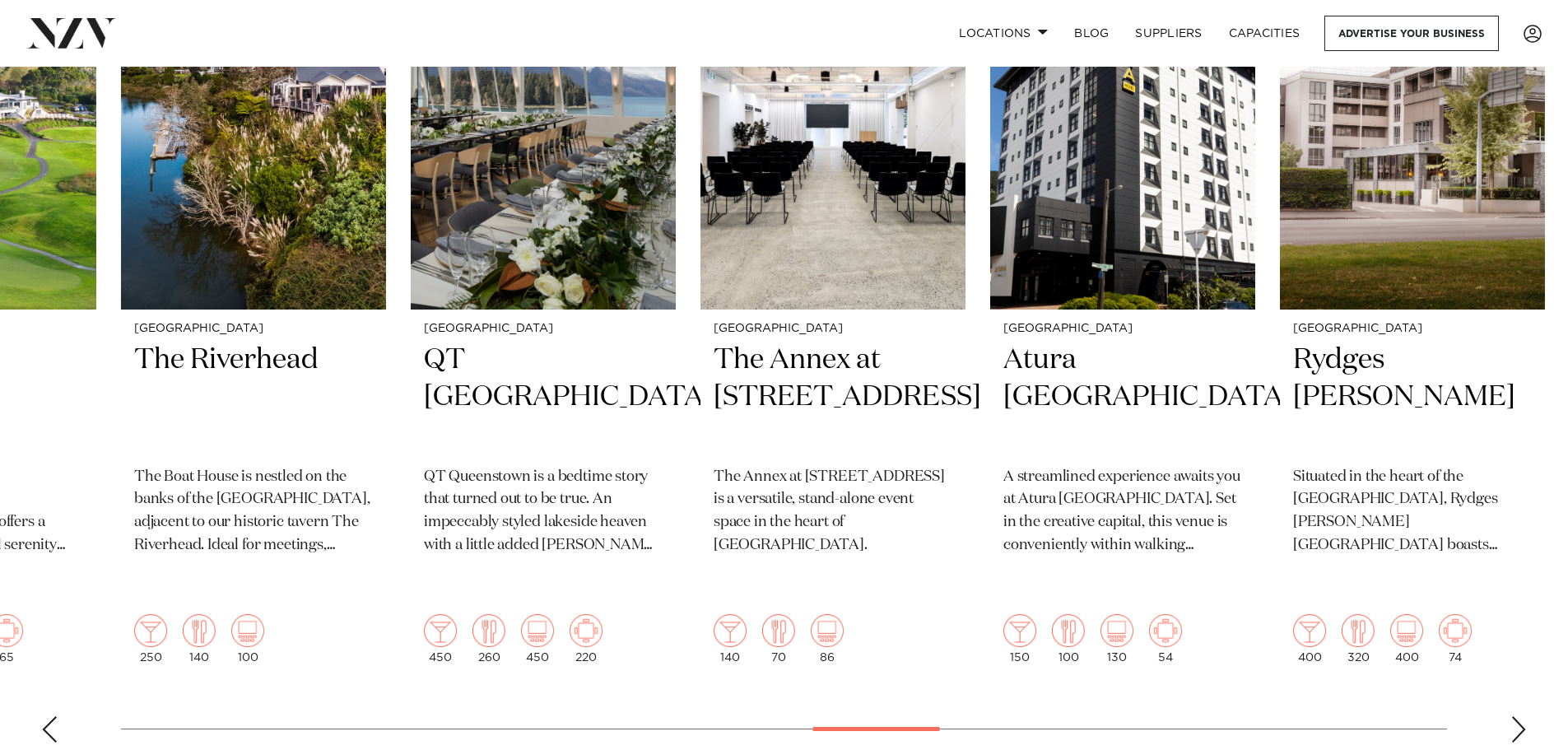
click at [1515, 716] on div "Next slide" at bounding box center [1518, 729] width 16 height 27
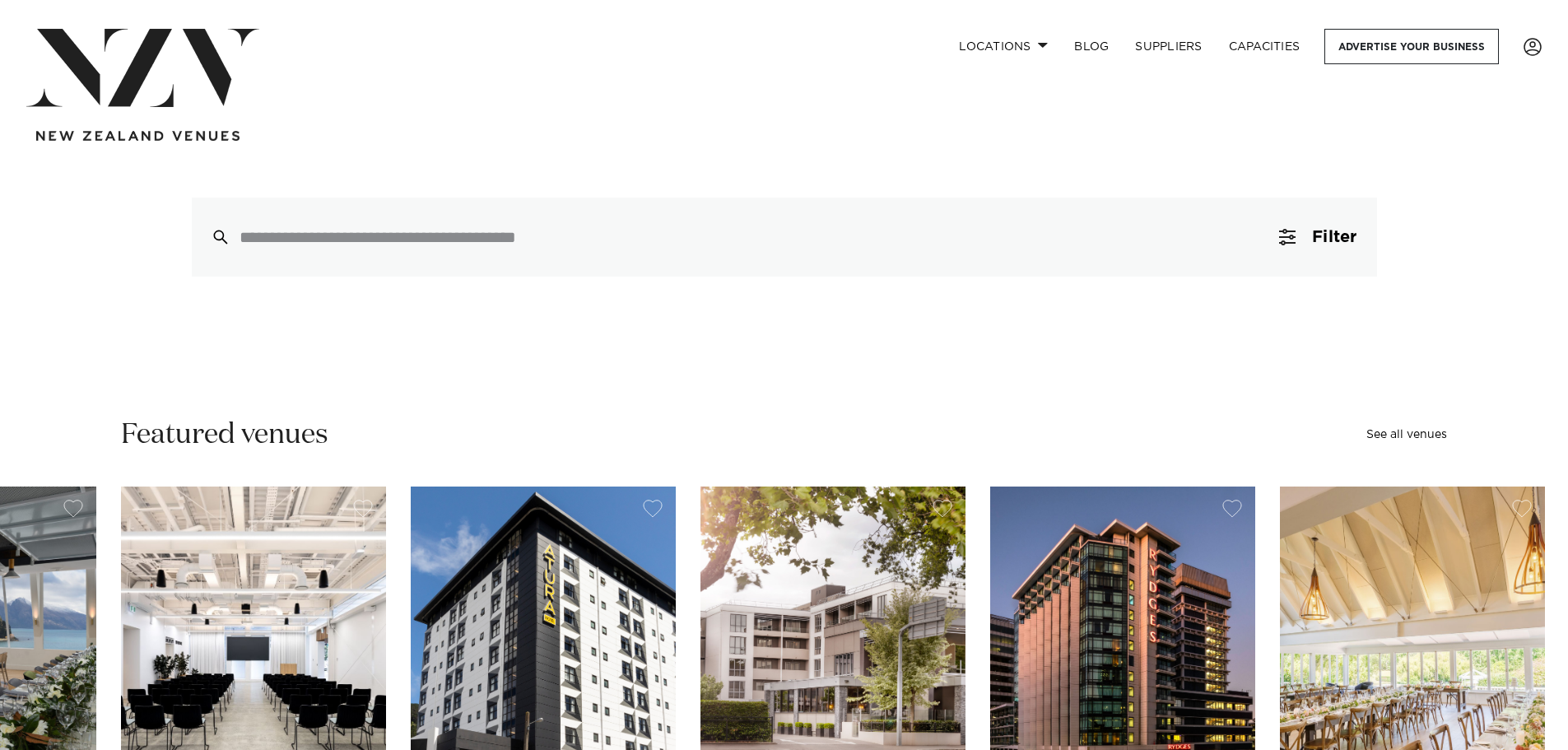
scroll to position [0, 0]
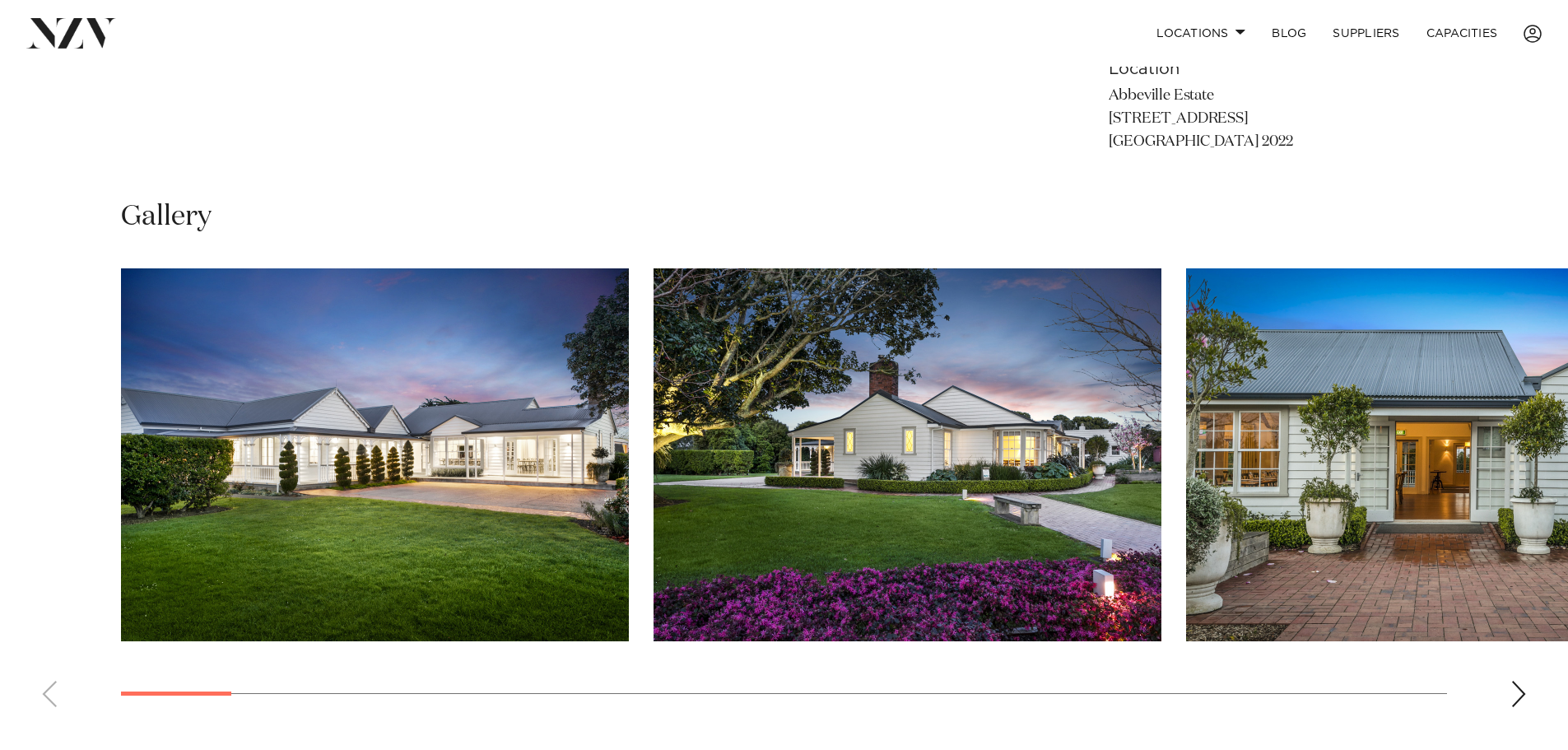
scroll to position [823, 0]
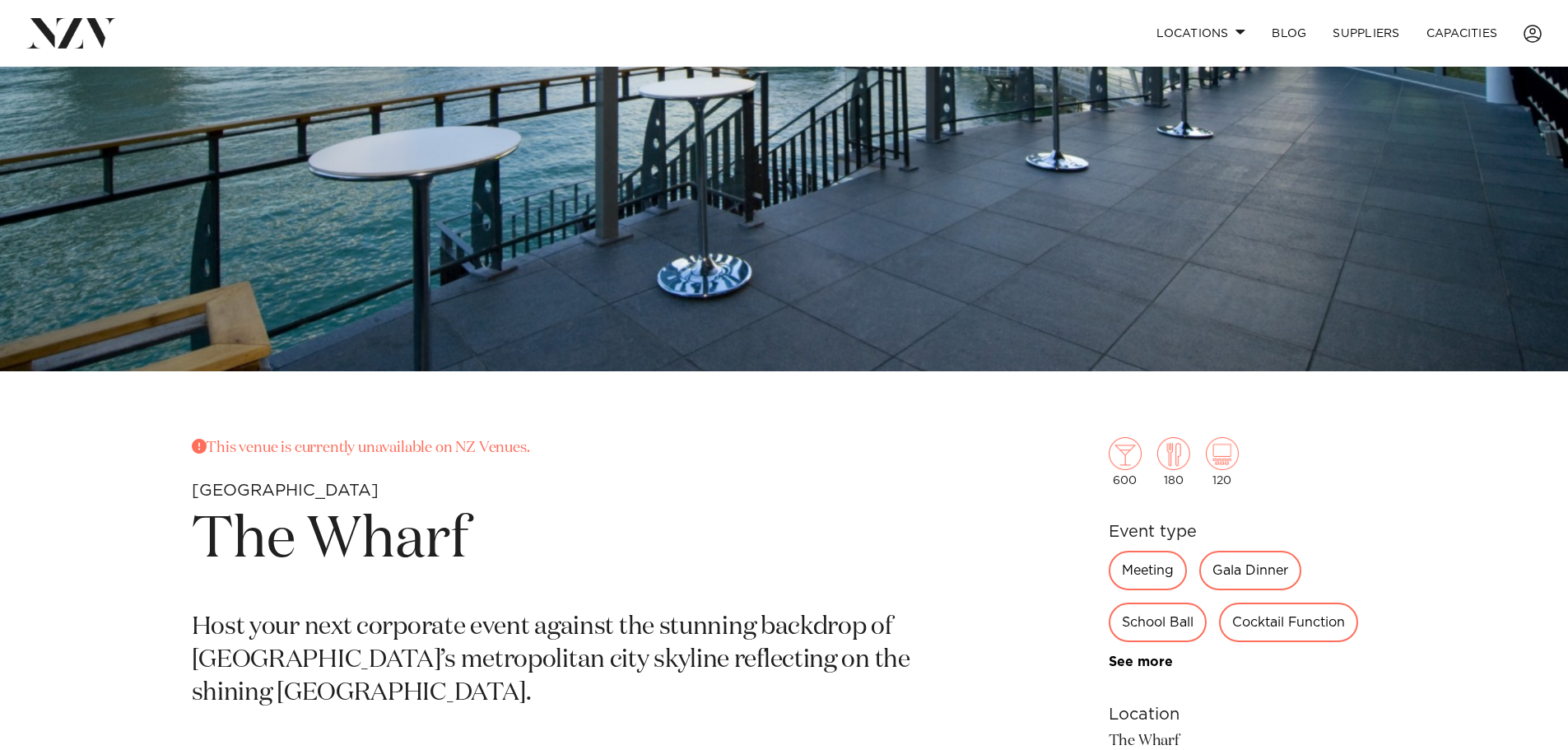
scroll to position [493, 0]
